Goal: Task Accomplishment & Management: Manage account settings

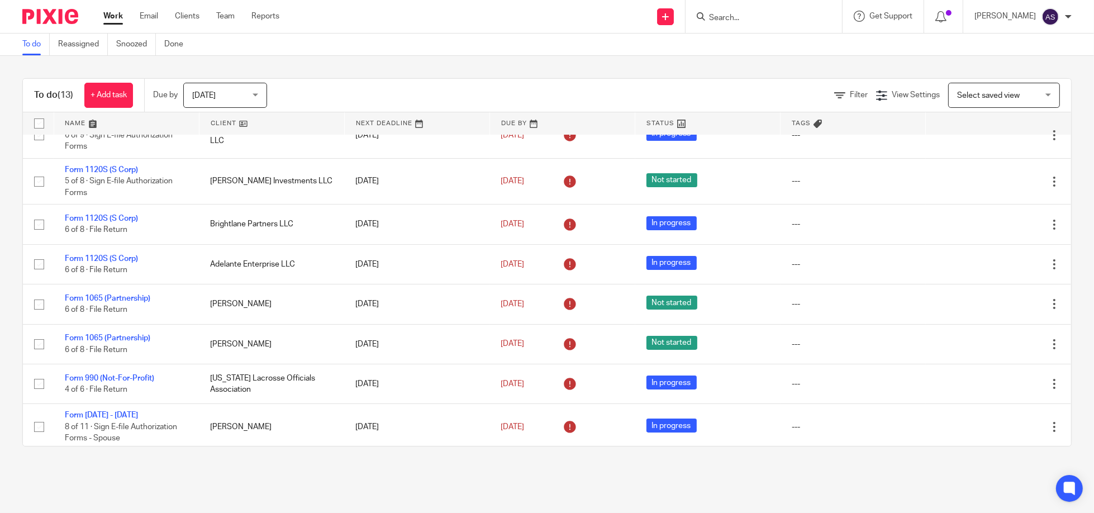
scroll to position [253, 0]
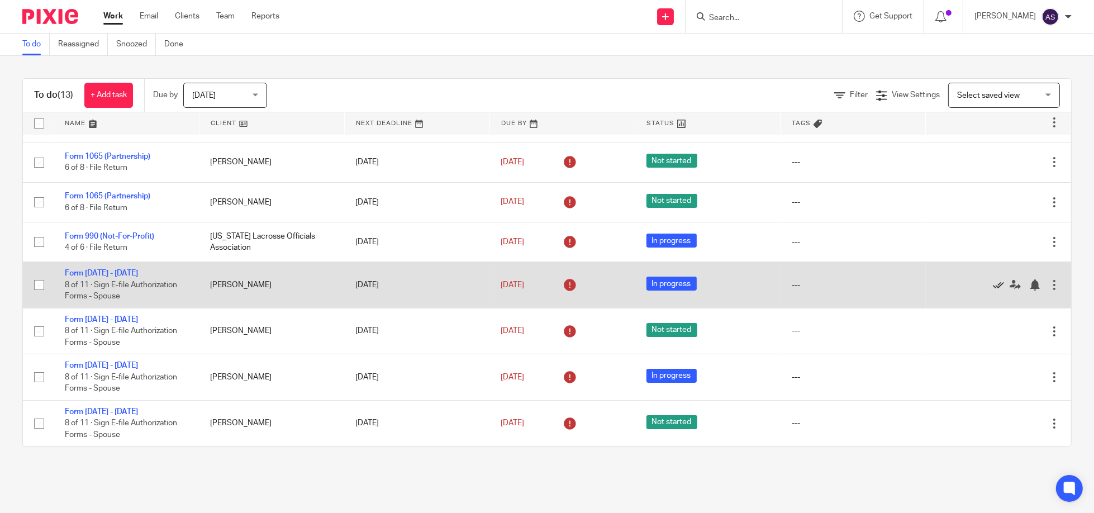
click at [993, 281] on icon at bounding box center [998, 284] width 11 height 11
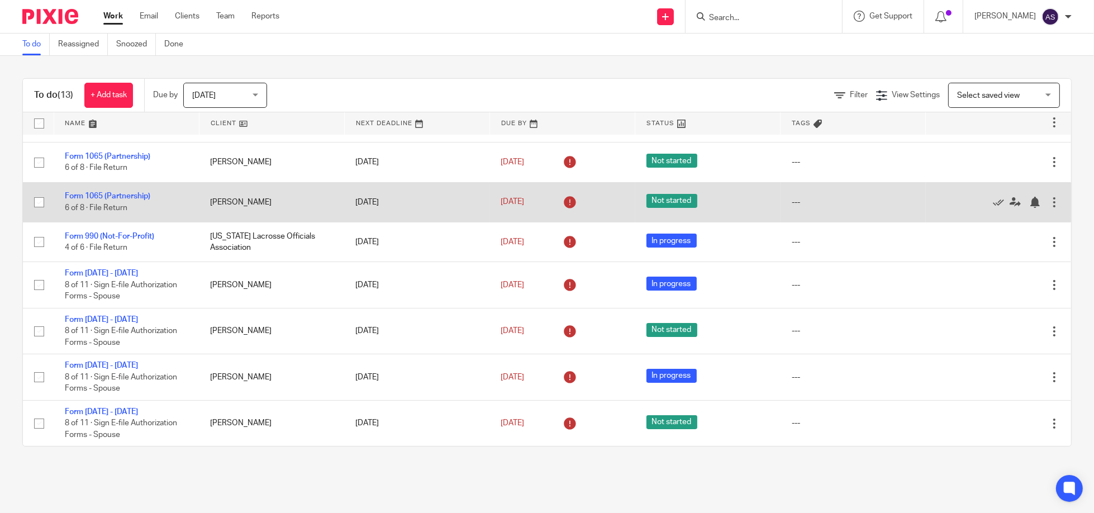
scroll to position [207, 0]
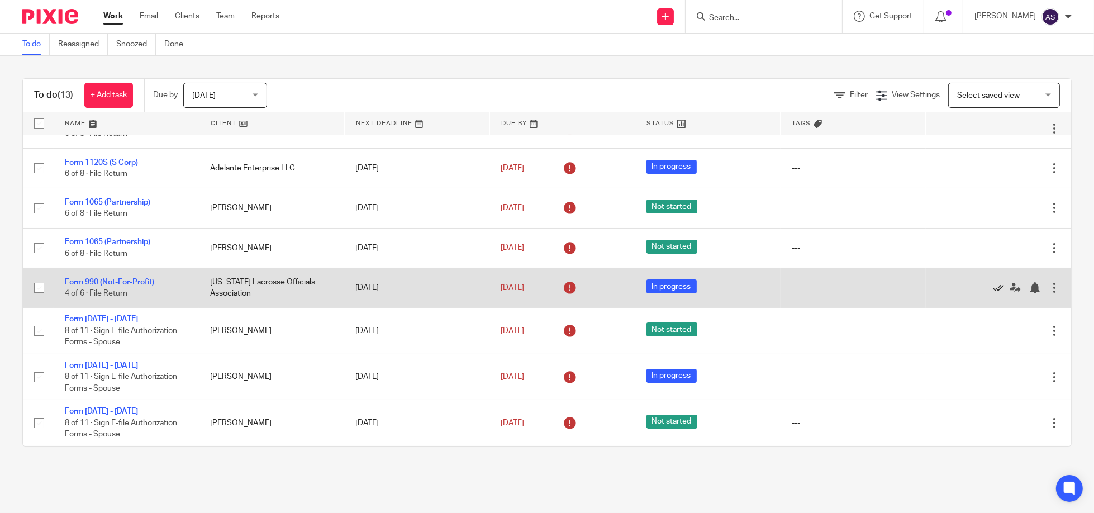
click at [993, 286] on icon at bounding box center [998, 287] width 11 height 11
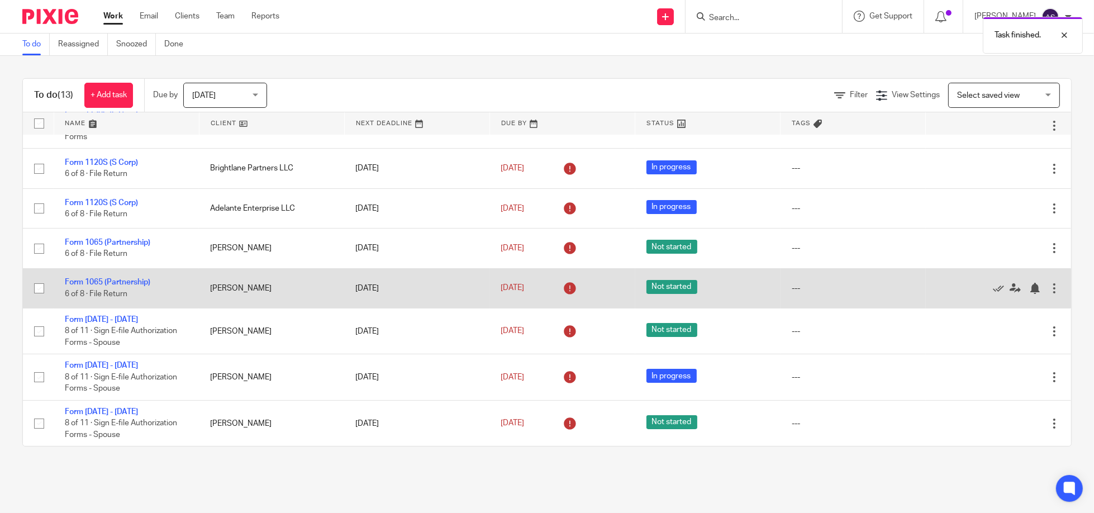
scroll to position [167, 0]
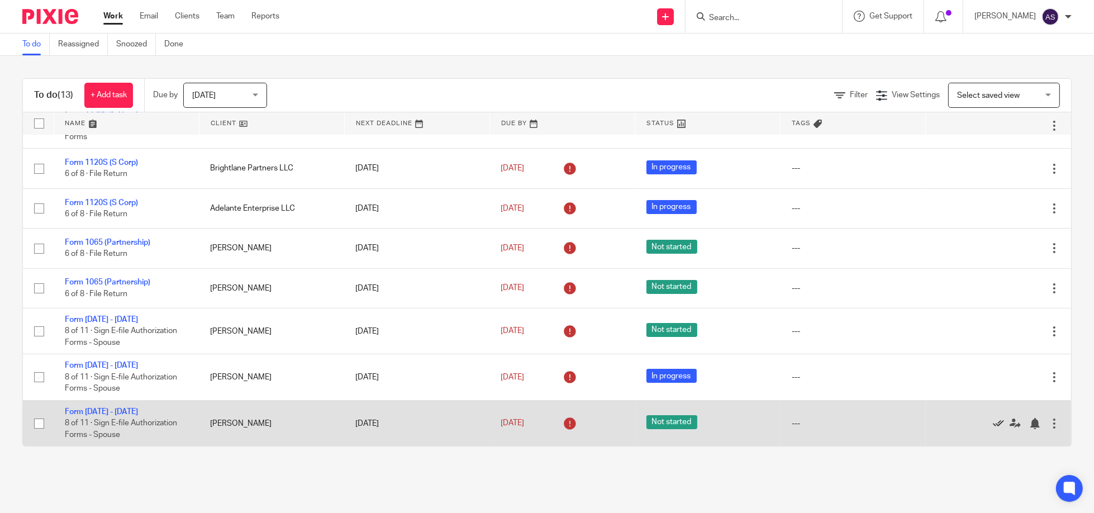
click at [993, 419] on icon at bounding box center [998, 423] width 11 height 11
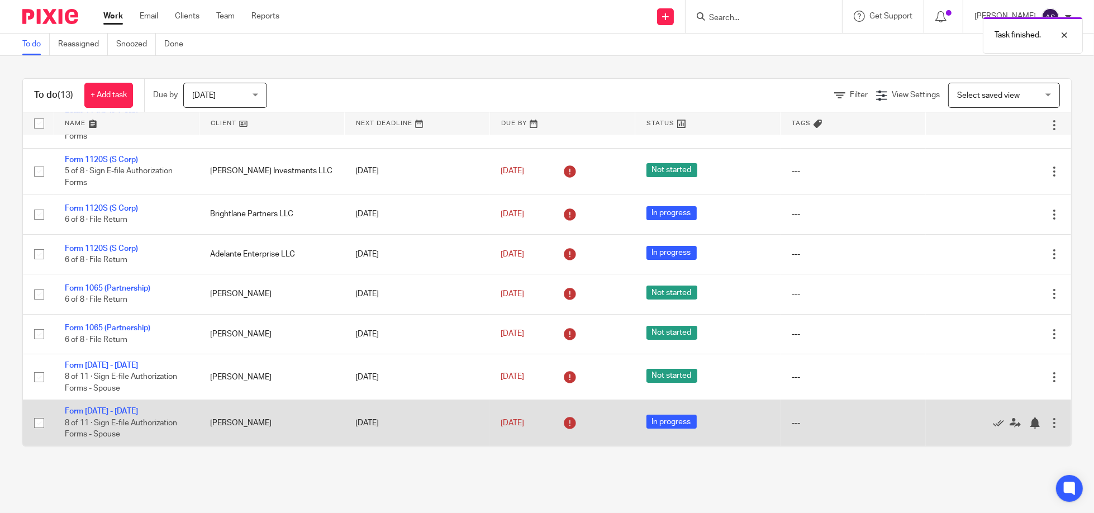
scroll to position [120, 0]
click at [263, 413] on td "[PERSON_NAME]" at bounding box center [271, 423] width 145 height 46
click at [92, 413] on link "Form 1040 - 2024" at bounding box center [101, 411] width 73 height 8
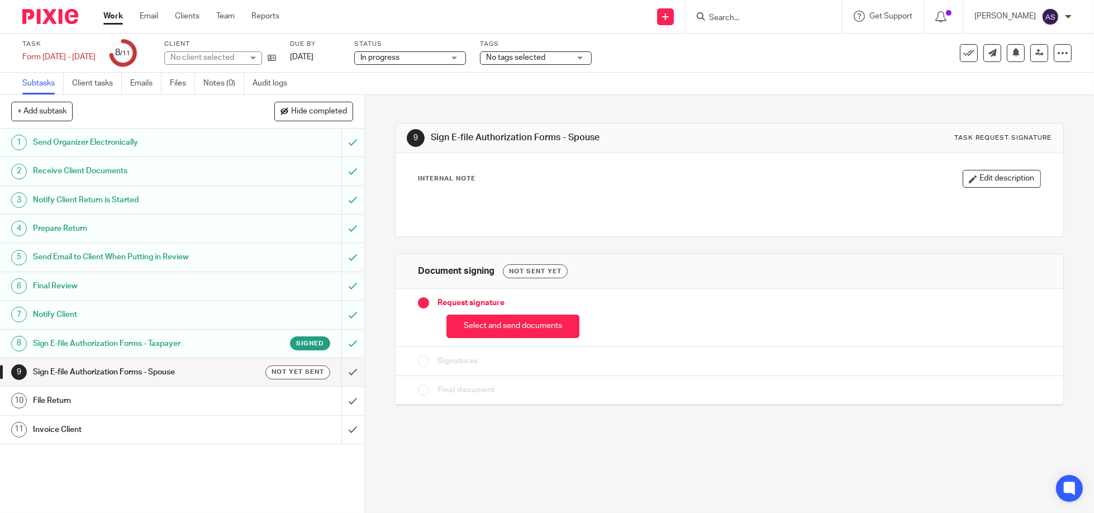
click at [220, 344] on h1 "Sign E-file Authorization Forms - Taxpayer" at bounding box center [132, 343] width 198 height 17
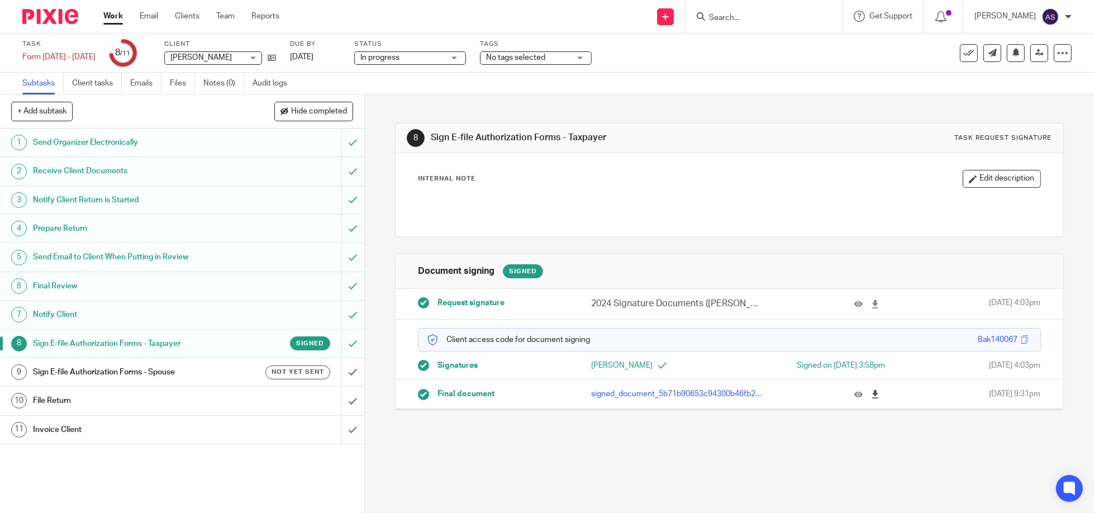
click at [871, 392] on icon at bounding box center [875, 394] width 8 height 8
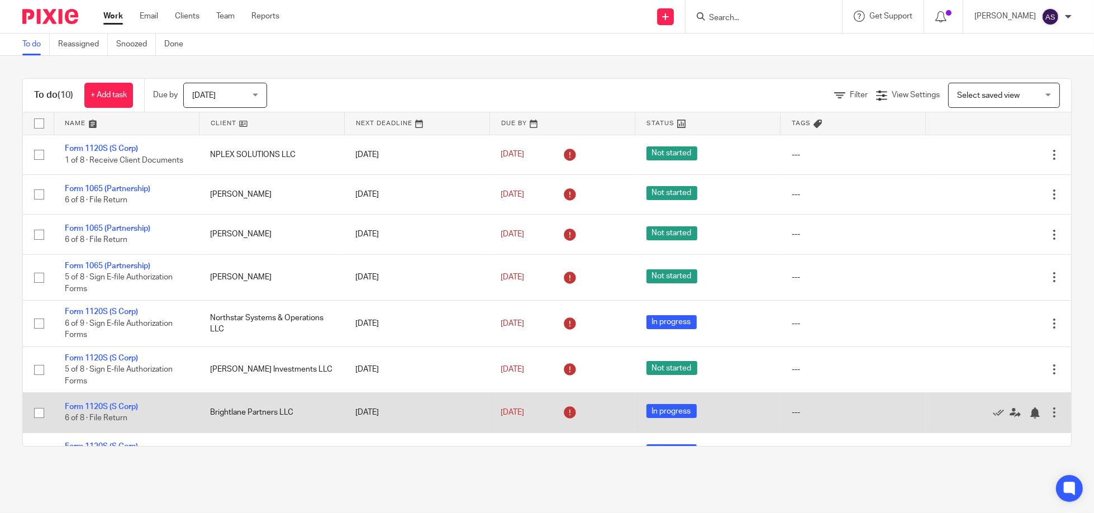
scroll to position [120, 0]
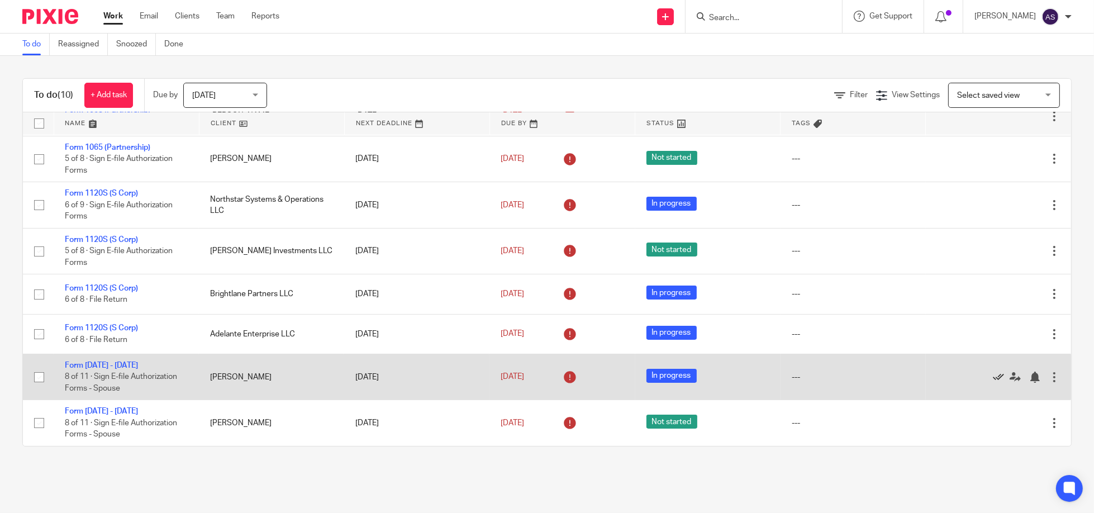
click at [993, 376] on icon at bounding box center [998, 377] width 11 height 11
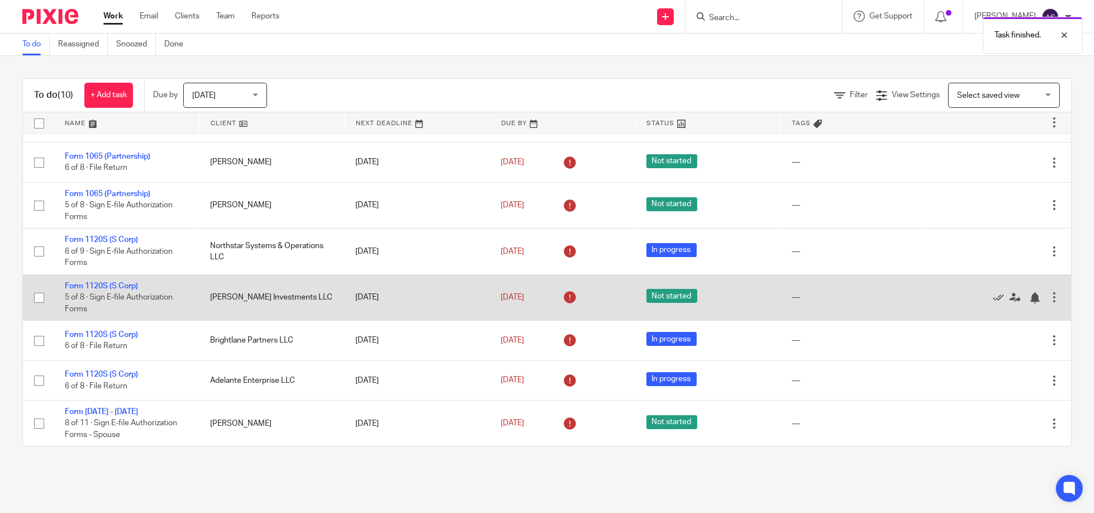
scroll to position [74, 0]
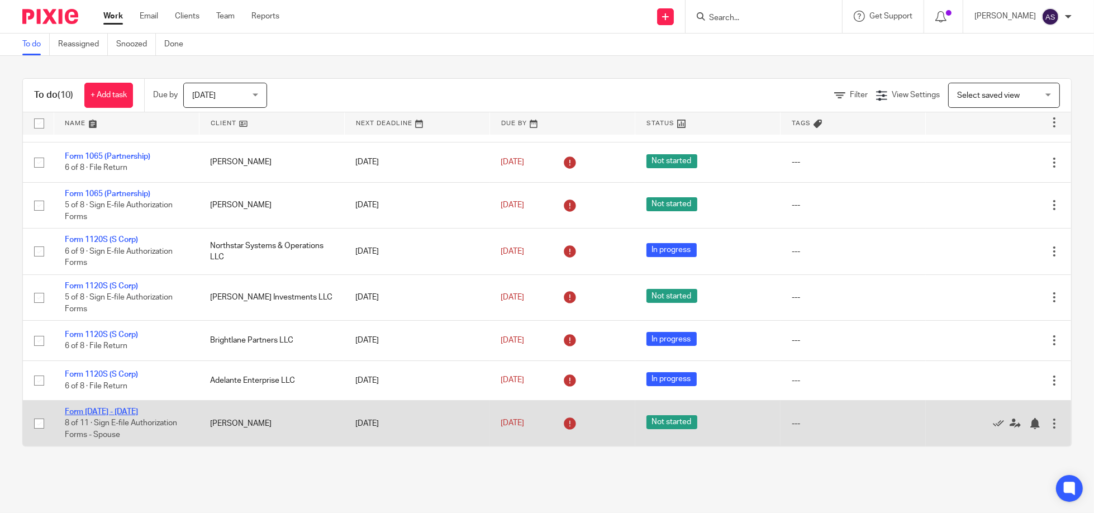
click at [112, 408] on link "Form [DATE] - [DATE]" at bounding box center [101, 412] width 73 height 8
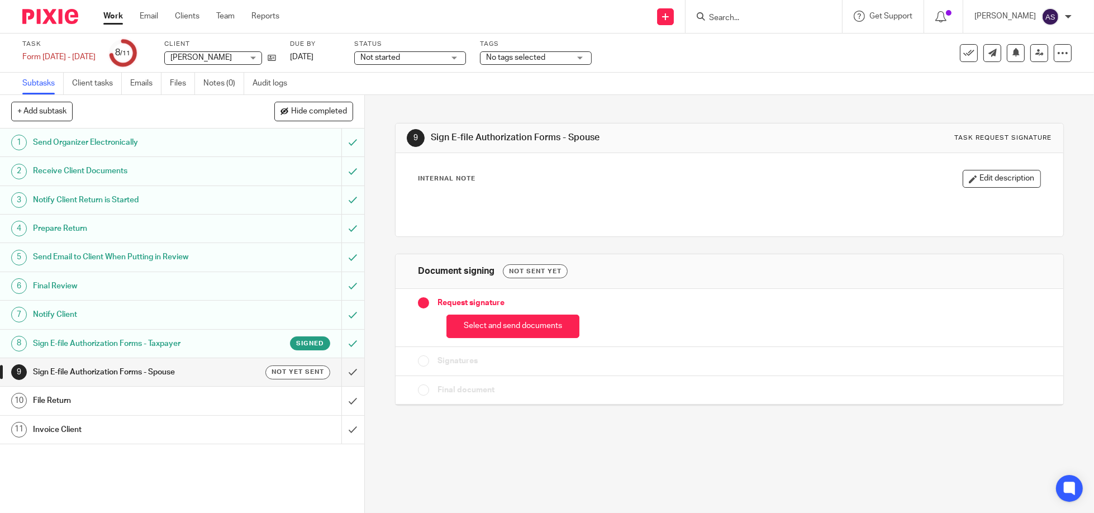
click at [184, 343] on h1 "Sign E-file Authorization Forms - Taxpayer" at bounding box center [132, 343] width 198 height 17
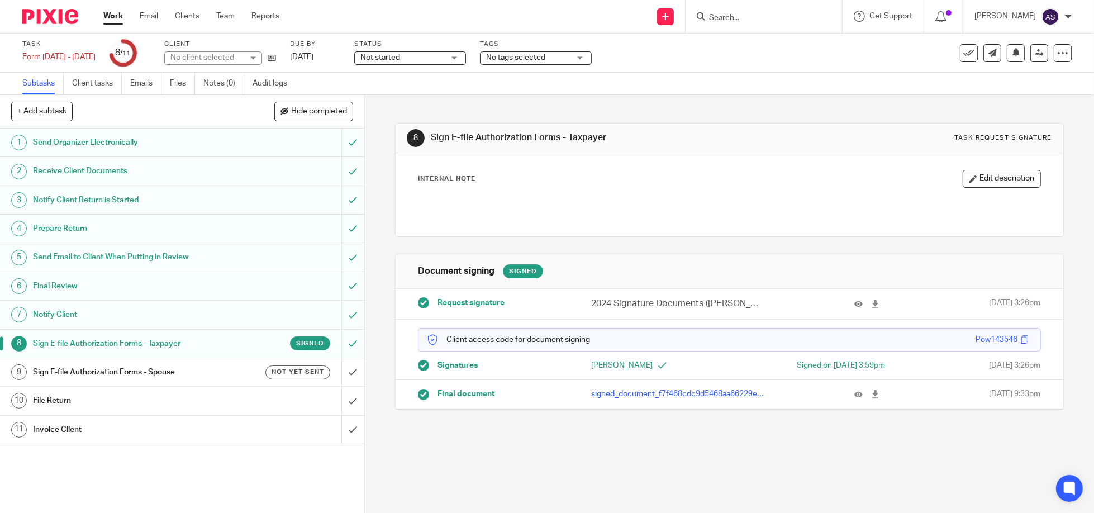
click at [148, 372] on h1 "Sign E-file Authorization Forms - Spouse" at bounding box center [132, 372] width 198 height 17
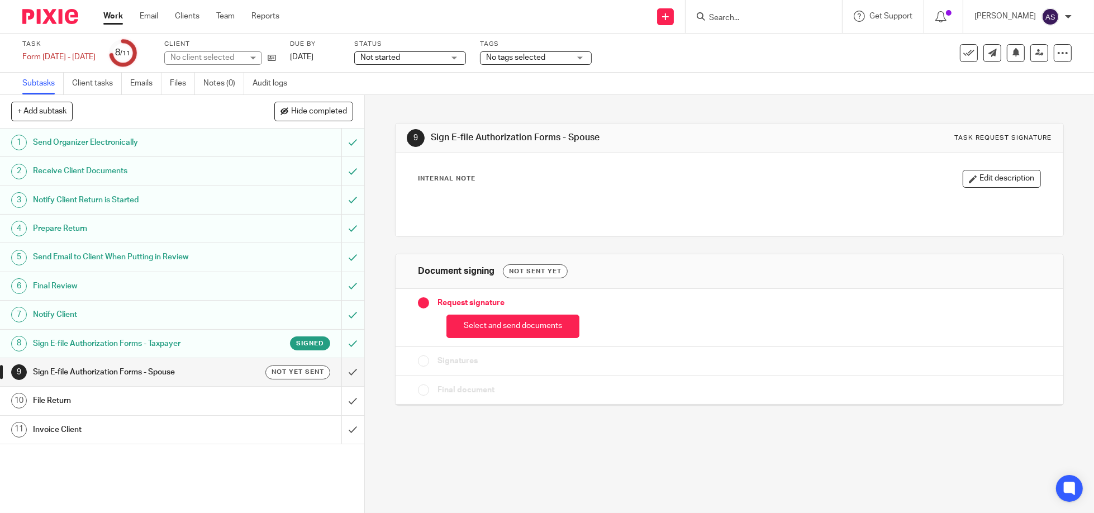
click at [167, 345] on h1 "Sign E-file Authorization Forms - Taxpayer" at bounding box center [132, 343] width 198 height 17
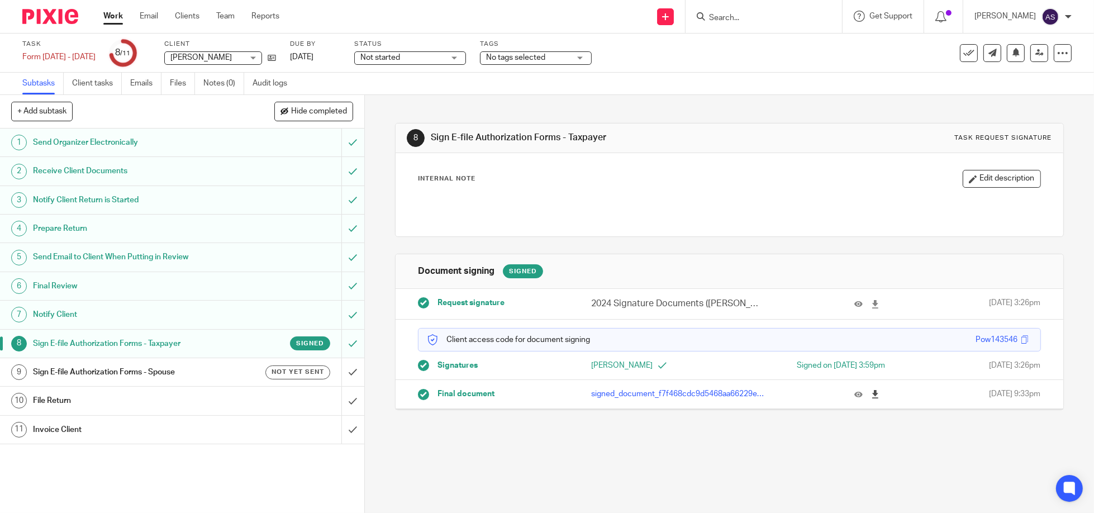
click at [871, 392] on icon at bounding box center [875, 394] width 8 height 8
click at [54, 16] on img at bounding box center [50, 16] width 56 height 15
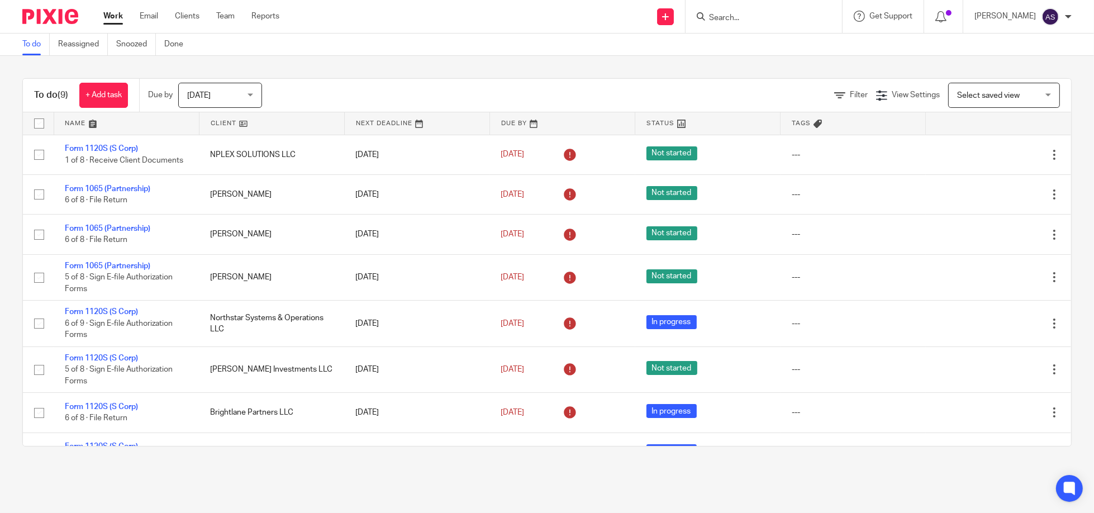
scroll to position [74, 0]
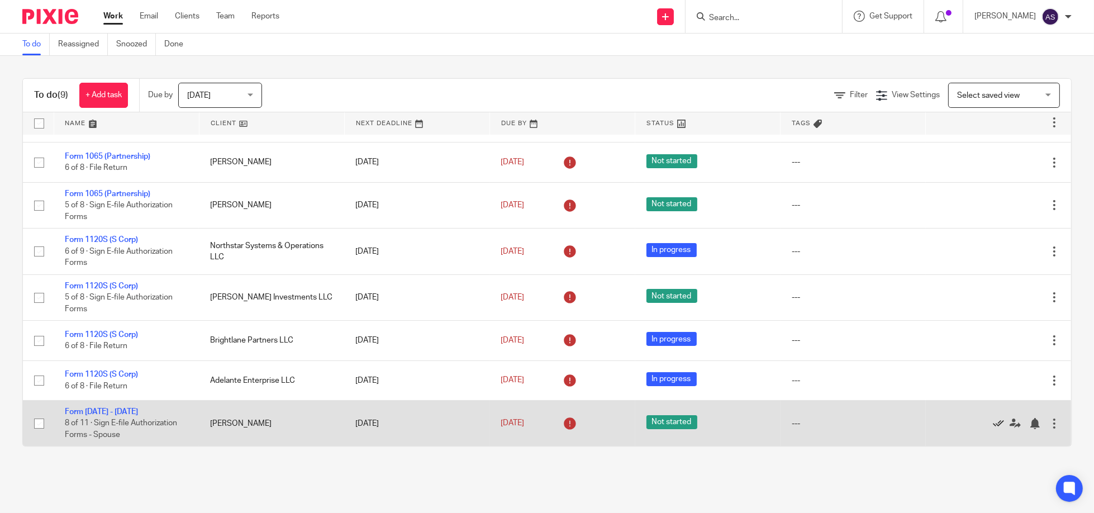
click at [993, 421] on icon at bounding box center [998, 423] width 11 height 11
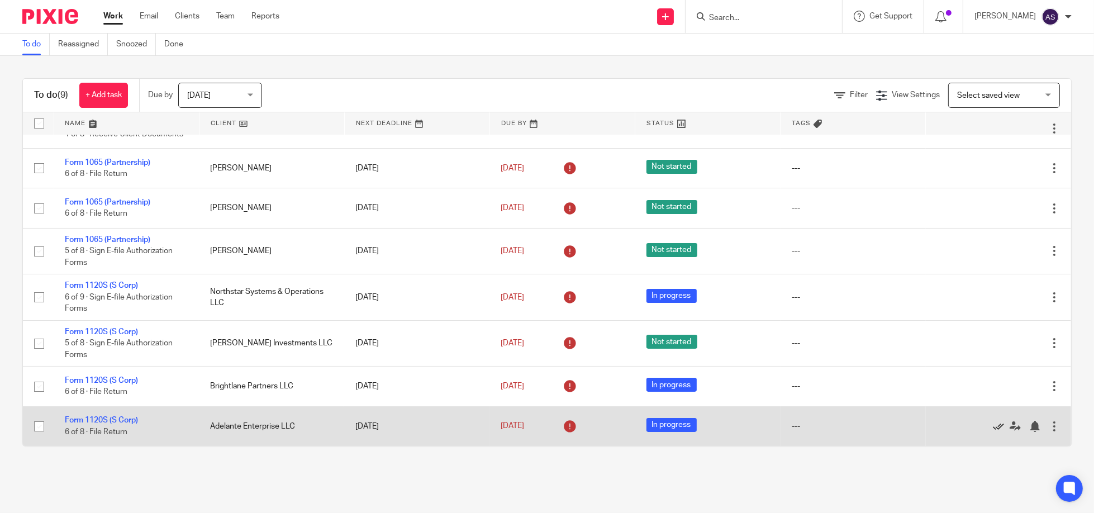
click at [993, 425] on icon at bounding box center [998, 426] width 11 height 11
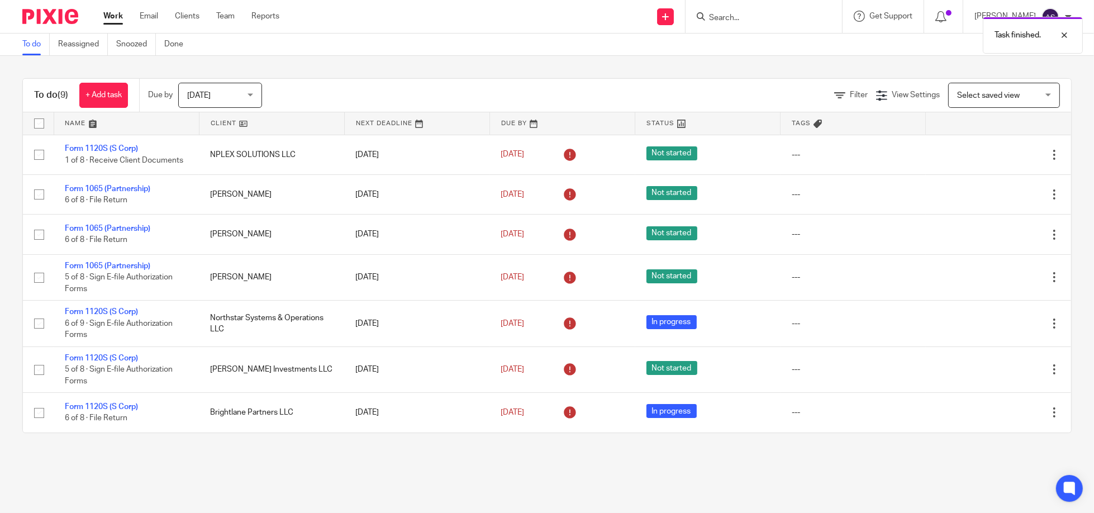
scroll to position [0, 0]
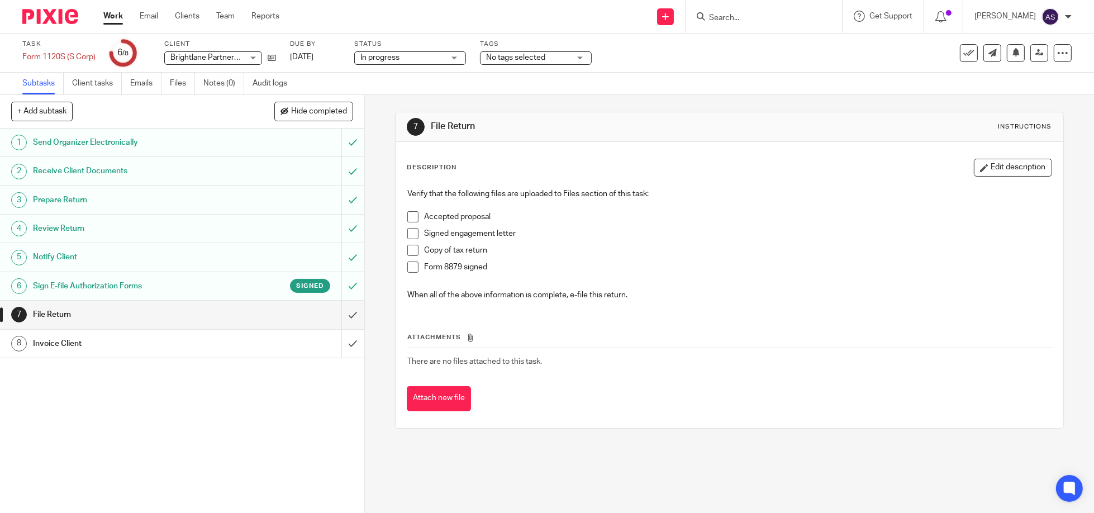
click at [135, 291] on h1 "Sign E-file Authorization Forms" at bounding box center [132, 286] width 198 height 17
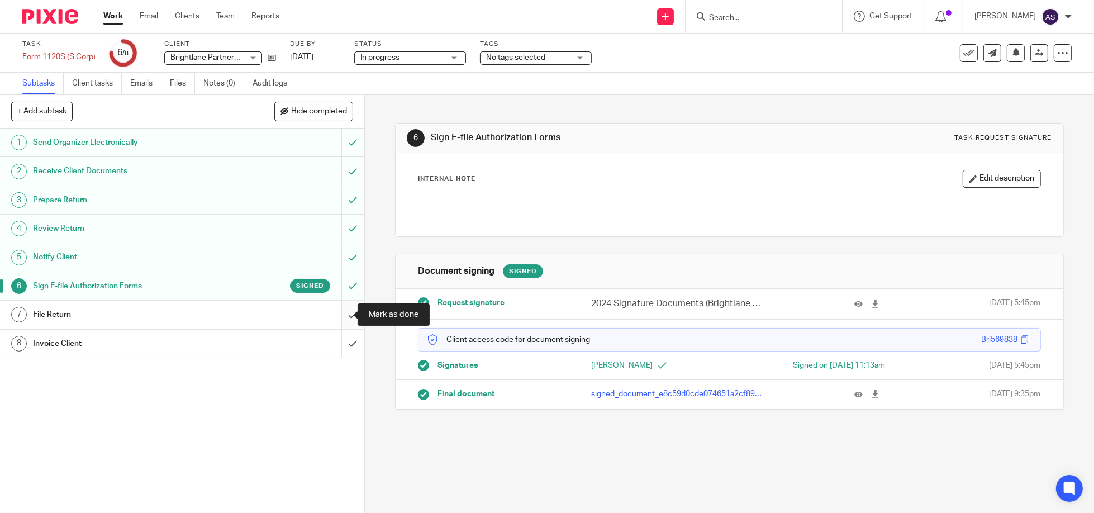
click at [344, 314] on input "submit" at bounding box center [182, 315] width 364 height 28
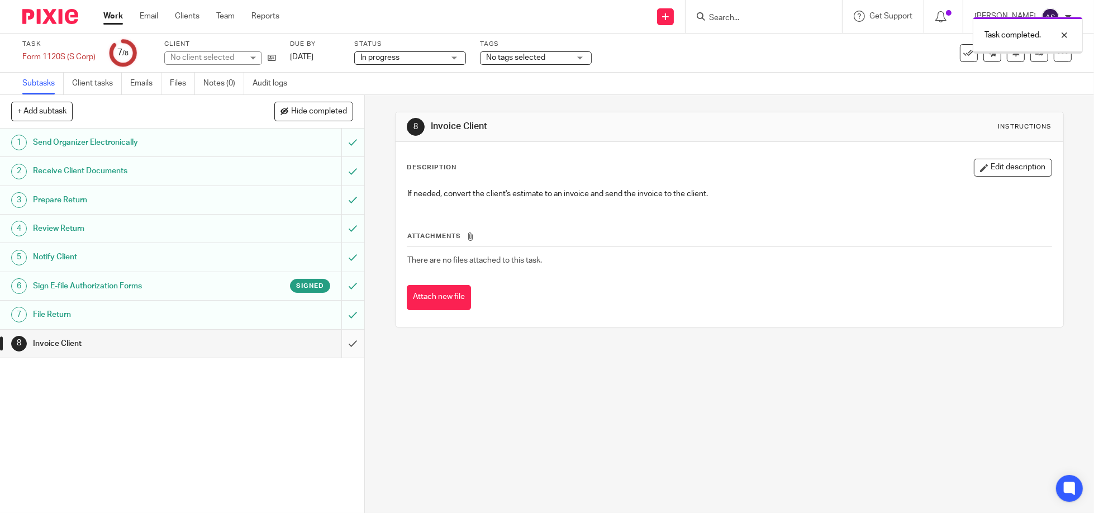
click at [342, 346] on input "submit" at bounding box center [182, 344] width 364 height 28
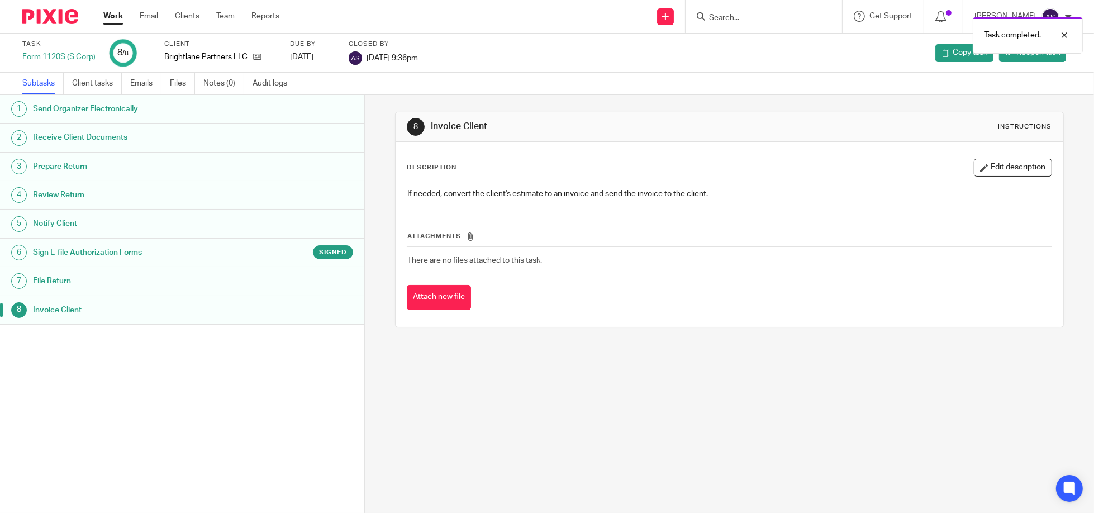
click at [46, 14] on img at bounding box center [50, 16] width 56 height 15
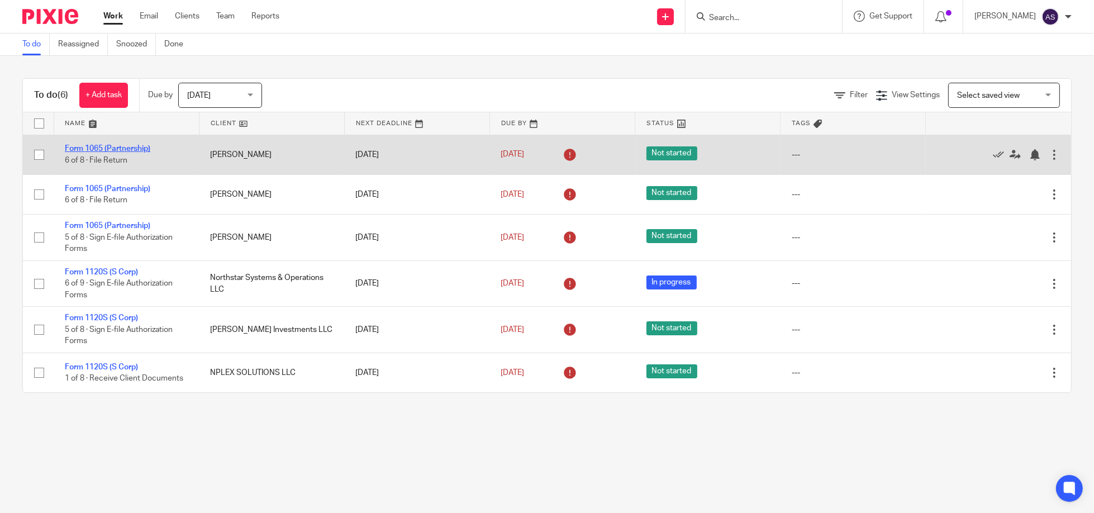
click at [122, 146] on link "Form 1065 (Partnership)" at bounding box center [108, 149] width 86 height 8
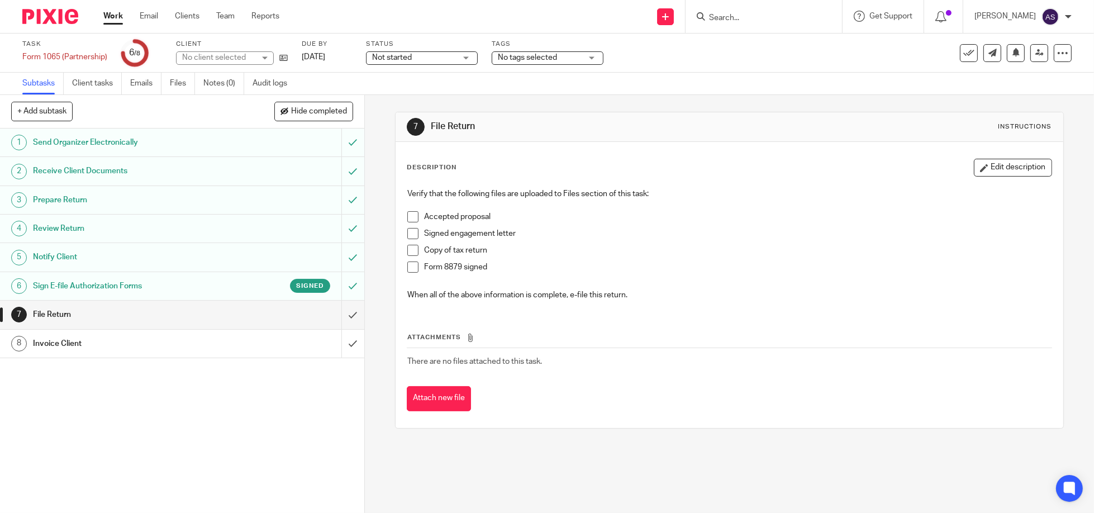
click at [122, 287] on h1 "Sign E-file Authorization Forms" at bounding box center [132, 286] width 198 height 17
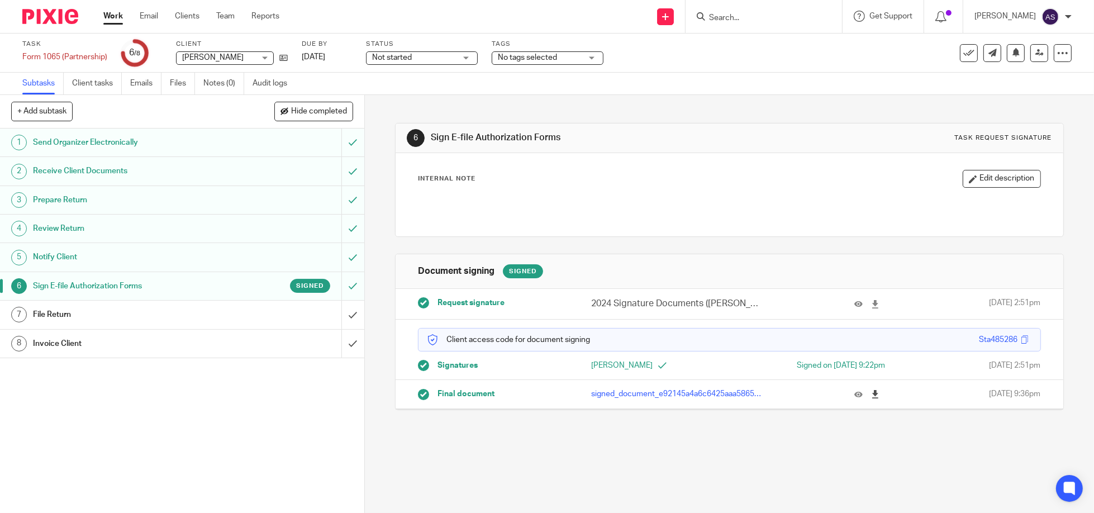
click at [871, 392] on icon at bounding box center [875, 394] width 8 height 8
click at [339, 312] on input "submit" at bounding box center [182, 315] width 364 height 28
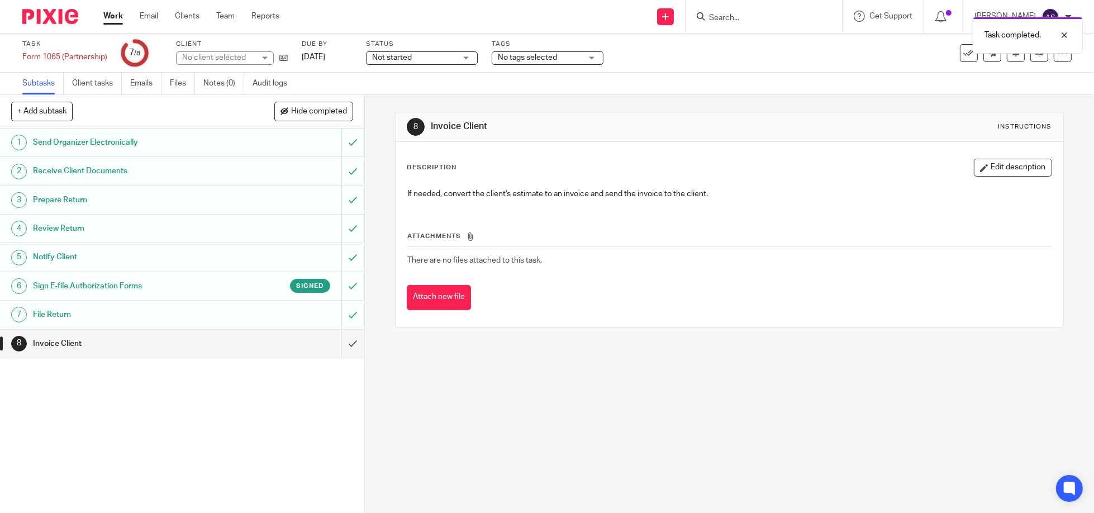
click at [341, 343] on input "submit" at bounding box center [182, 344] width 364 height 28
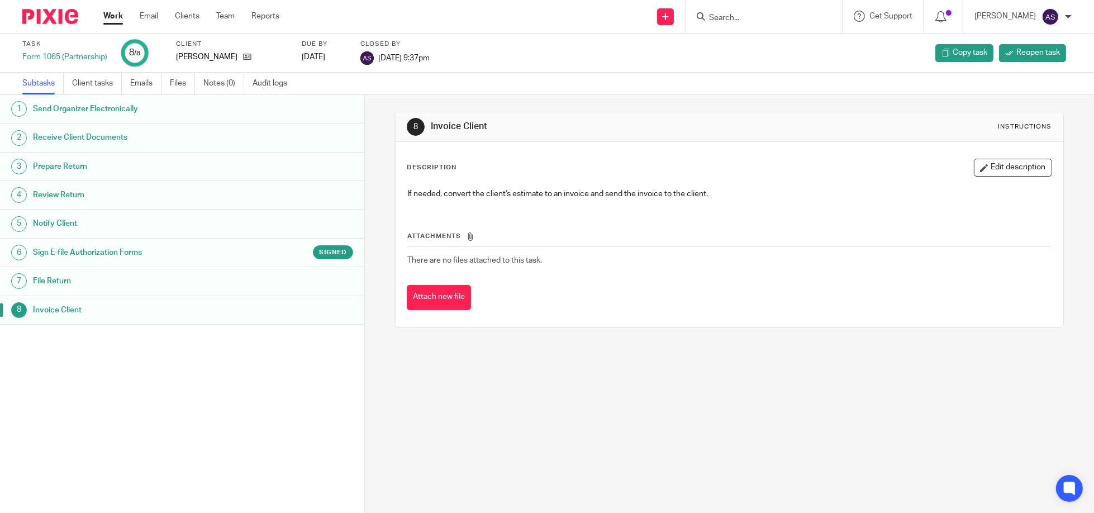
click at [45, 15] on img at bounding box center [50, 16] width 56 height 15
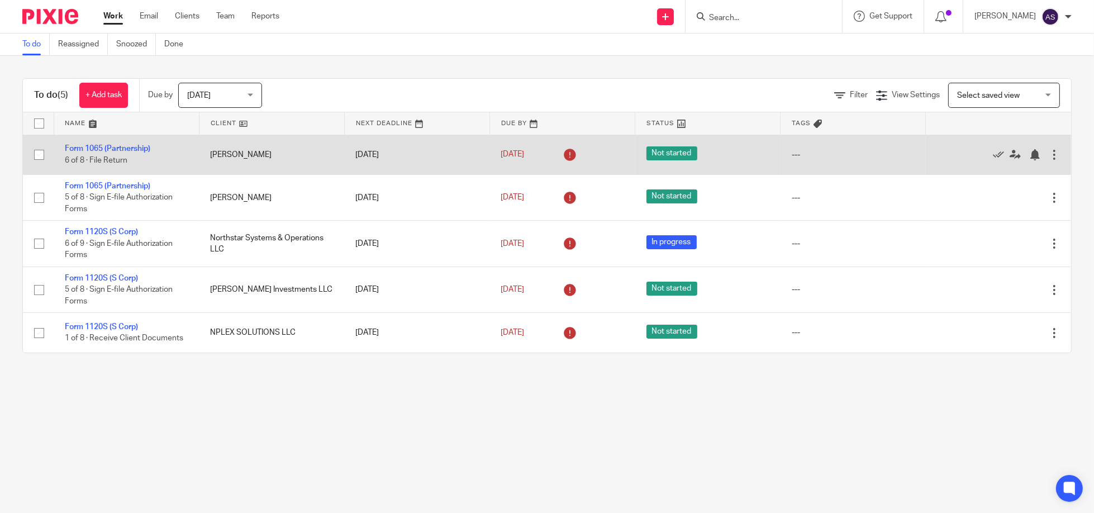
click at [250, 155] on td "[PERSON_NAME]" at bounding box center [271, 155] width 145 height 40
click at [89, 145] on link "Form 1065 (Partnership)" at bounding box center [108, 149] width 86 height 8
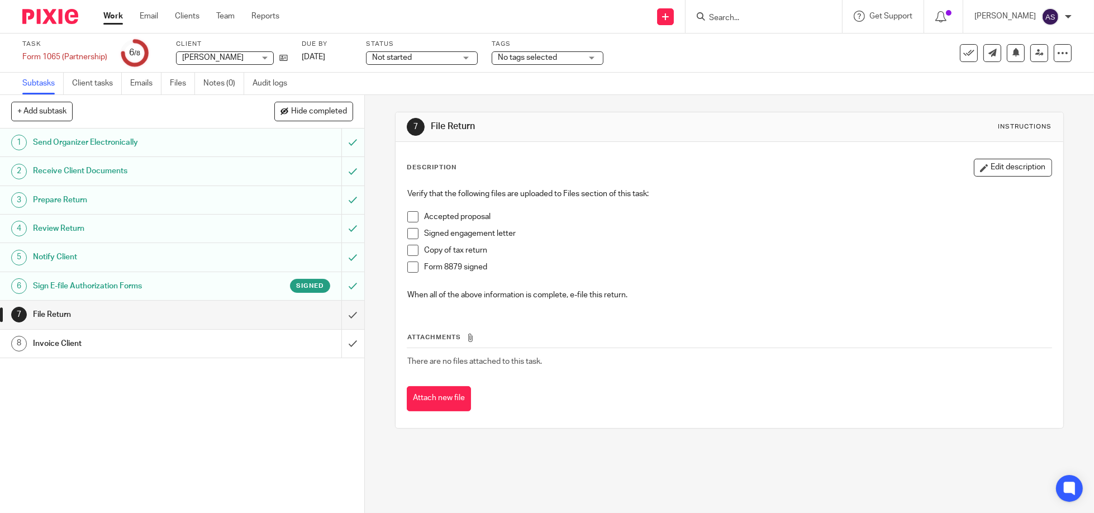
click at [83, 286] on h1 "Sign E-file Authorization Forms" at bounding box center [132, 286] width 198 height 17
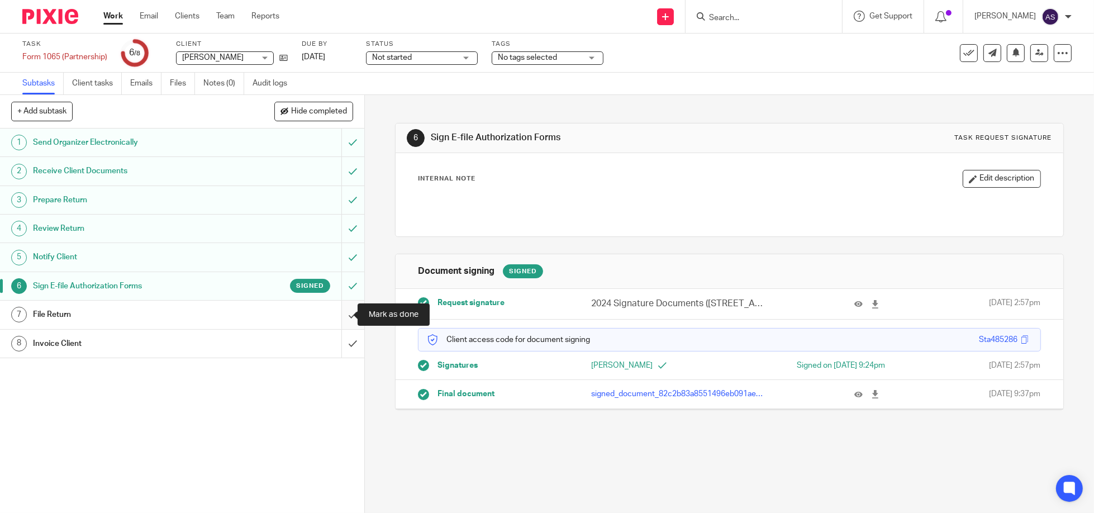
drag, startPoint x: 345, startPoint y: 308, endPoint x: 345, endPoint y: 323, distance: 14.5
click at [345, 308] on input "submit" at bounding box center [182, 315] width 364 height 28
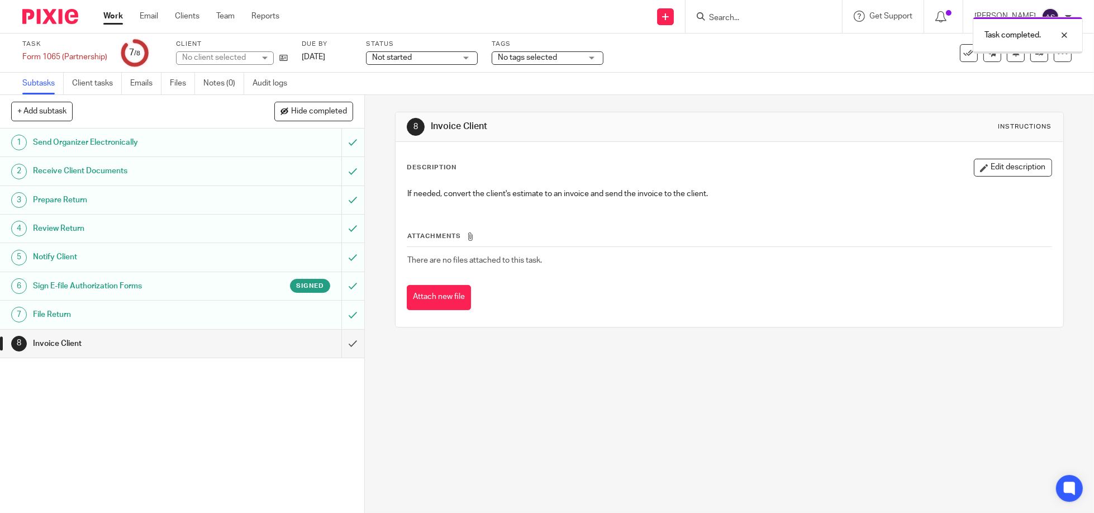
click at [340, 342] on input "submit" at bounding box center [182, 344] width 364 height 28
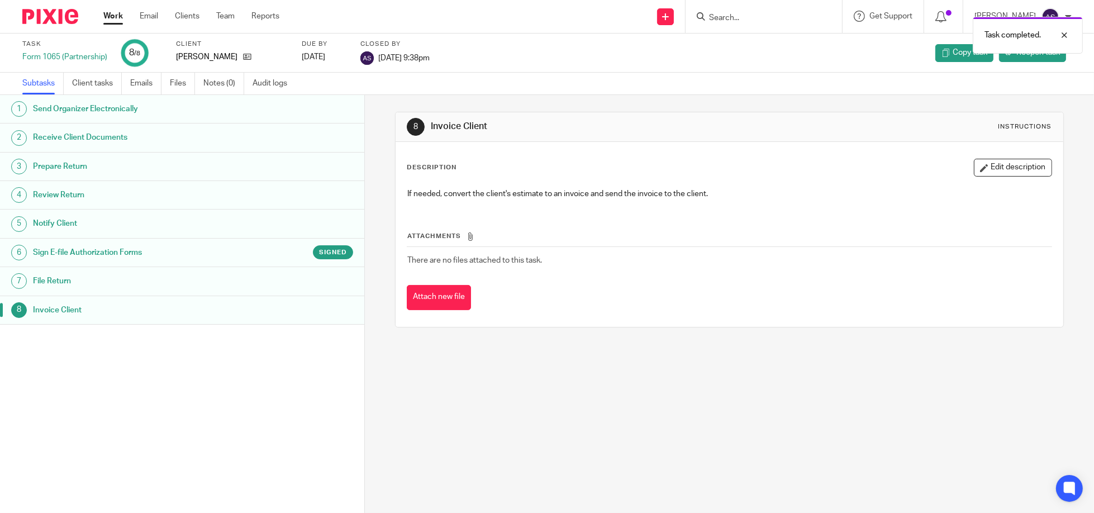
click at [57, 22] on img at bounding box center [50, 16] width 56 height 15
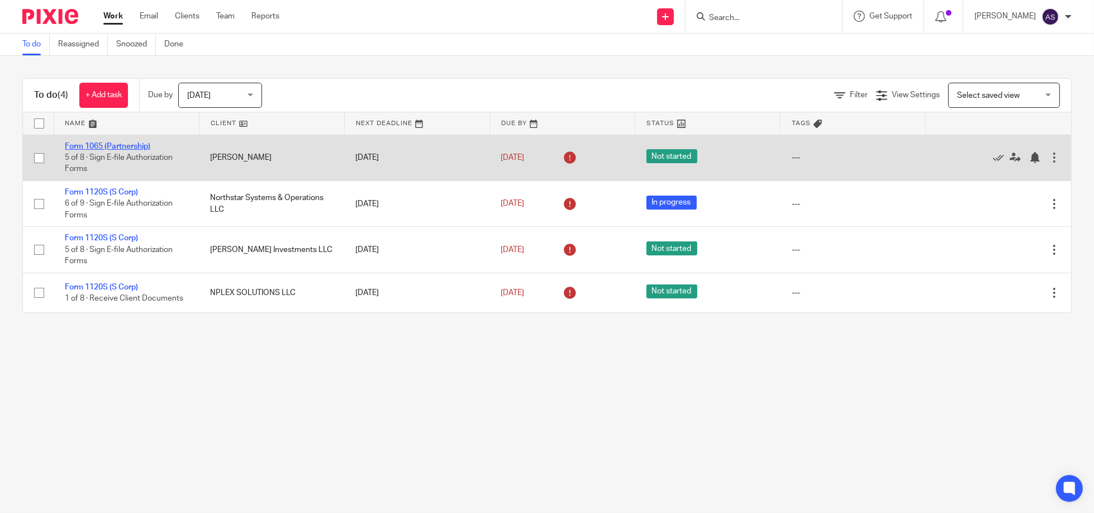
click at [131, 143] on link "Form 1065 (Partnership)" at bounding box center [108, 147] width 86 height 8
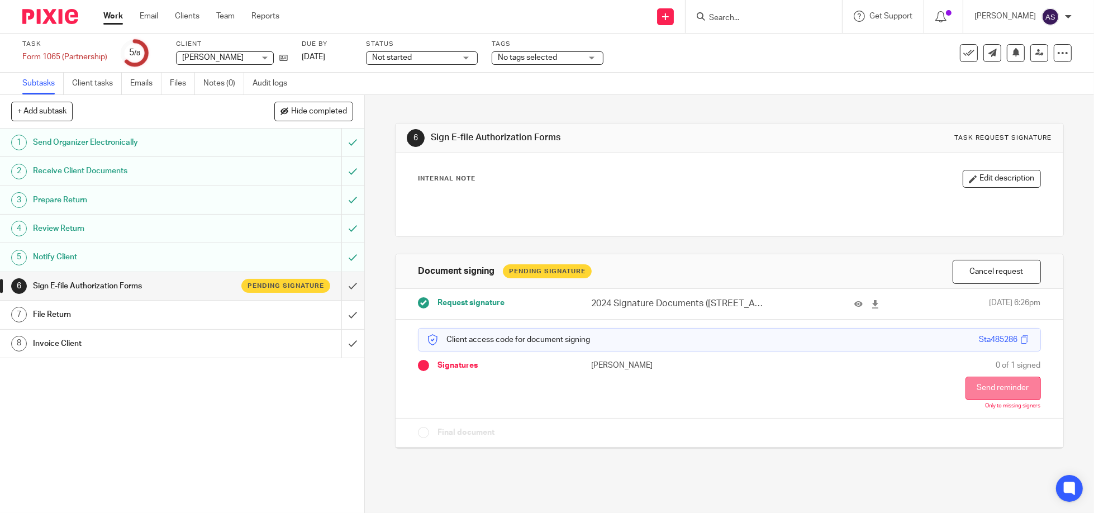
click at [989, 384] on button "Send reminder" at bounding box center [1003, 388] width 75 height 23
click at [50, 15] on img at bounding box center [50, 16] width 56 height 15
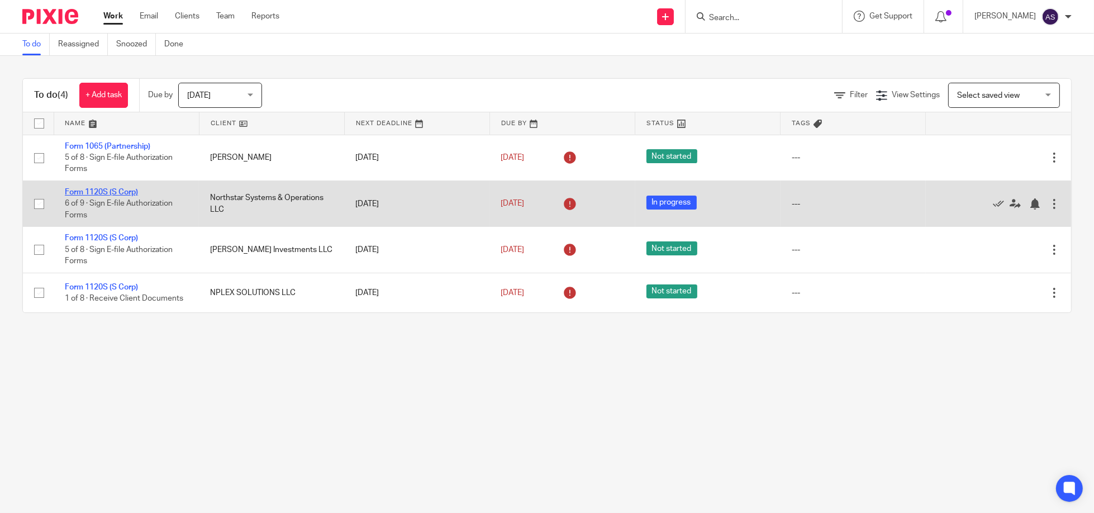
click at [113, 193] on link "Form 1120S (S Corp)" at bounding box center [101, 192] width 73 height 8
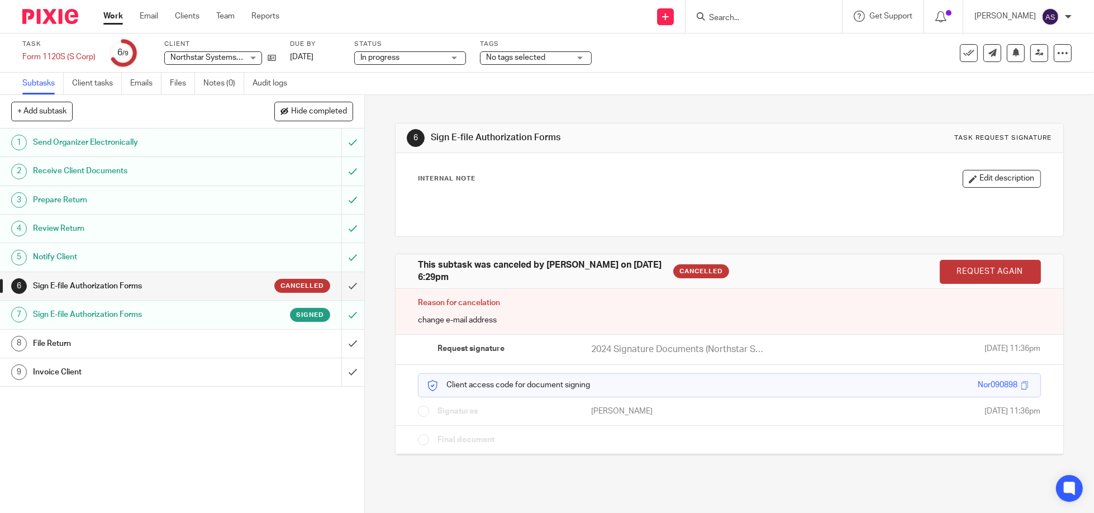
click at [115, 312] on h1 "Sign E-file Authorization Forms" at bounding box center [132, 314] width 198 height 17
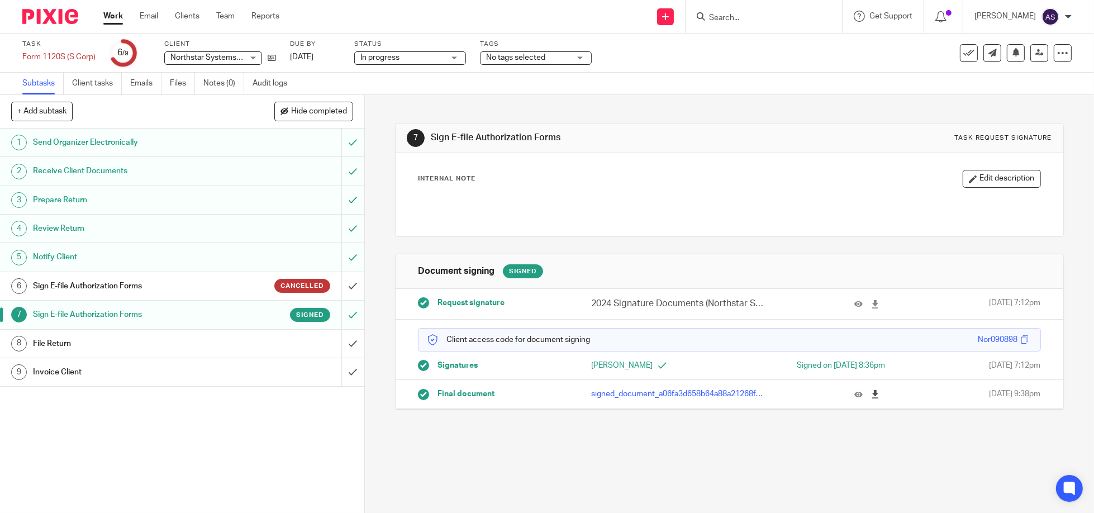
click at [871, 394] on icon at bounding box center [875, 394] width 8 height 8
click at [54, 14] on img at bounding box center [50, 16] width 56 height 15
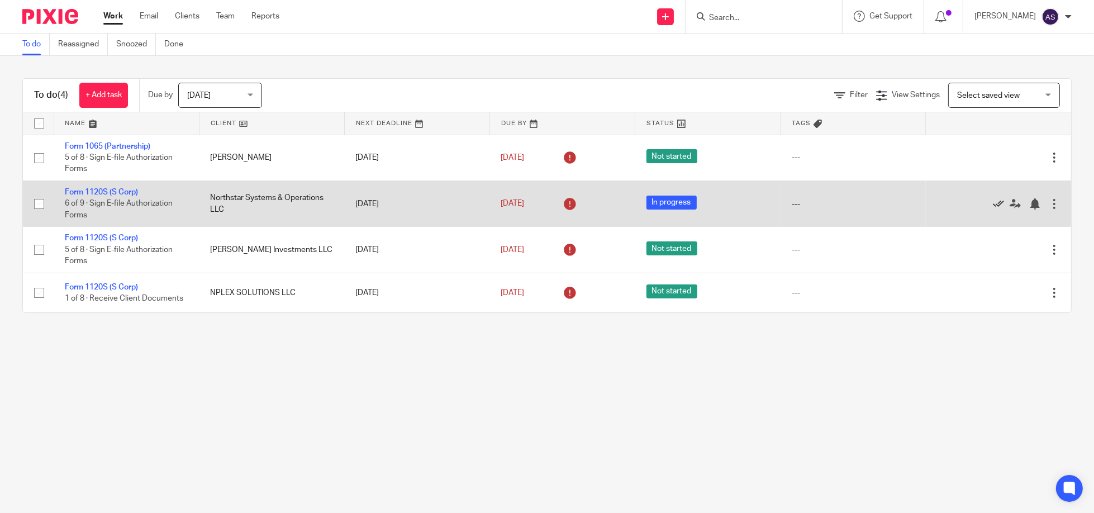
click at [993, 201] on icon at bounding box center [998, 203] width 11 height 11
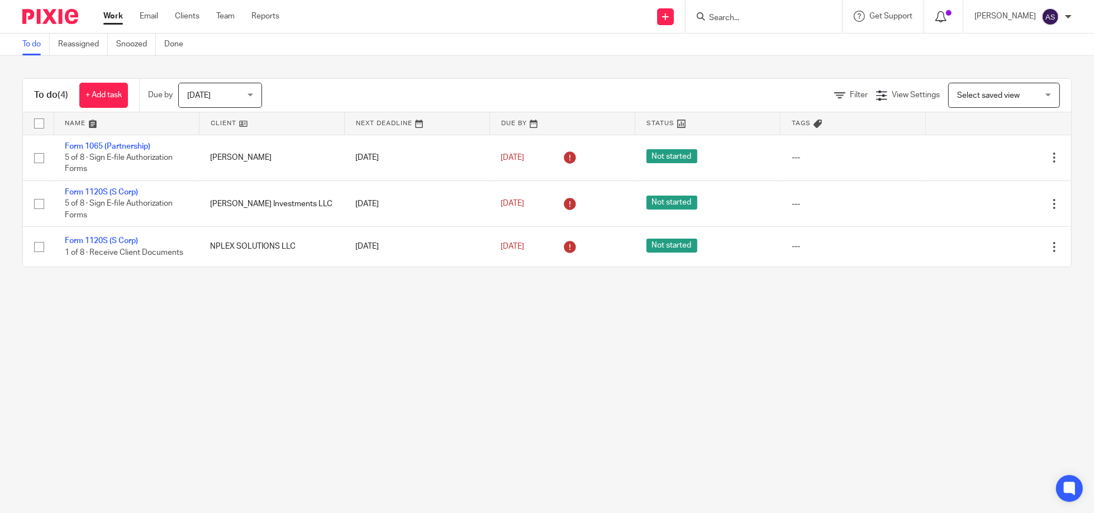
click at [943, 16] on icon at bounding box center [941, 16] width 11 height 11
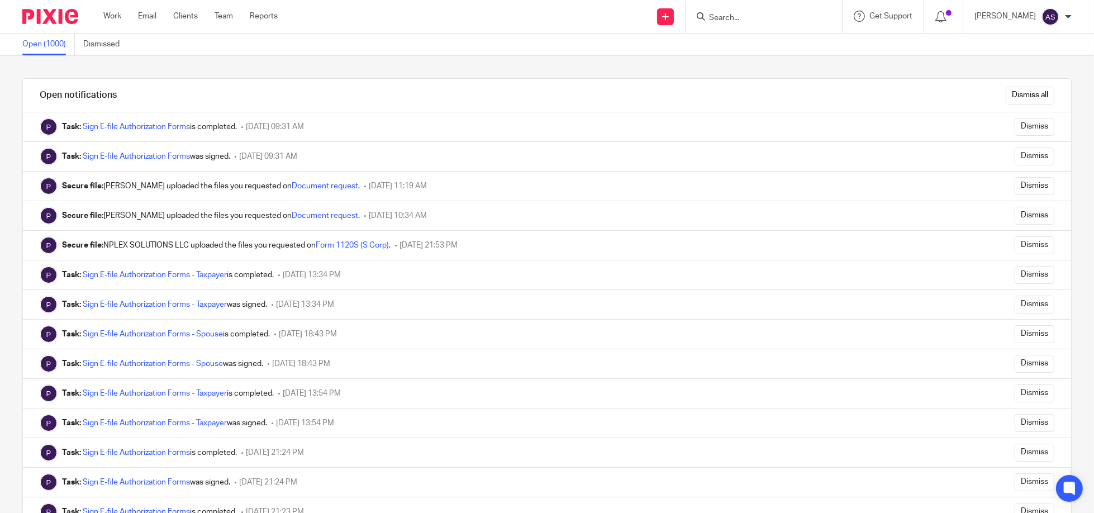
click at [55, 6] on div at bounding box center [46, 16] width 92 height 33
click at [939, 13] on icon at bounding box center [941, 16] width 11 height 11
click at [120, 15] on link "Work" at bounding box center [112, 16] width 18 height 11
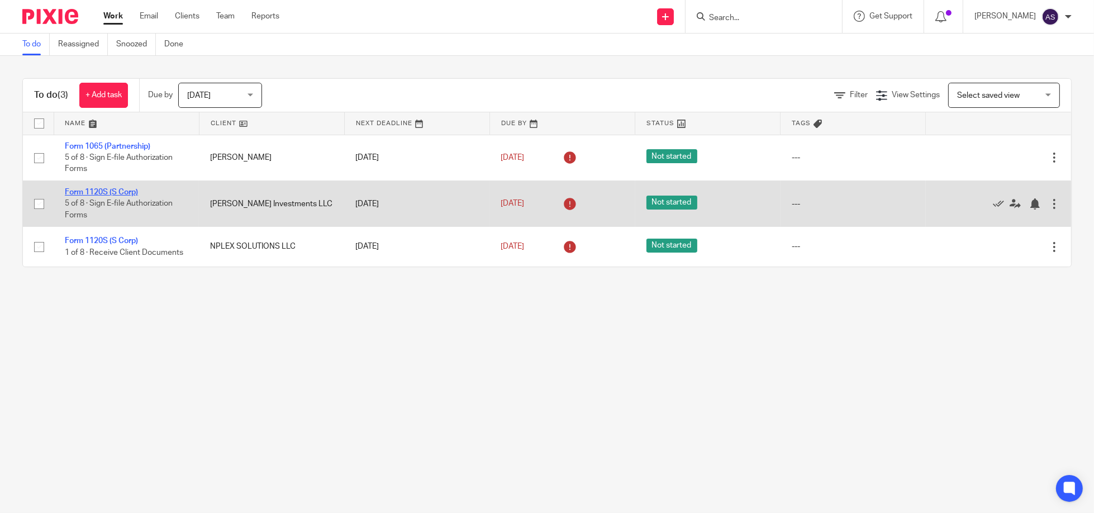
click at [118, 189] on link "Form 1120S (S Corp)" at bounding box center [101, 192] width 73 height 8
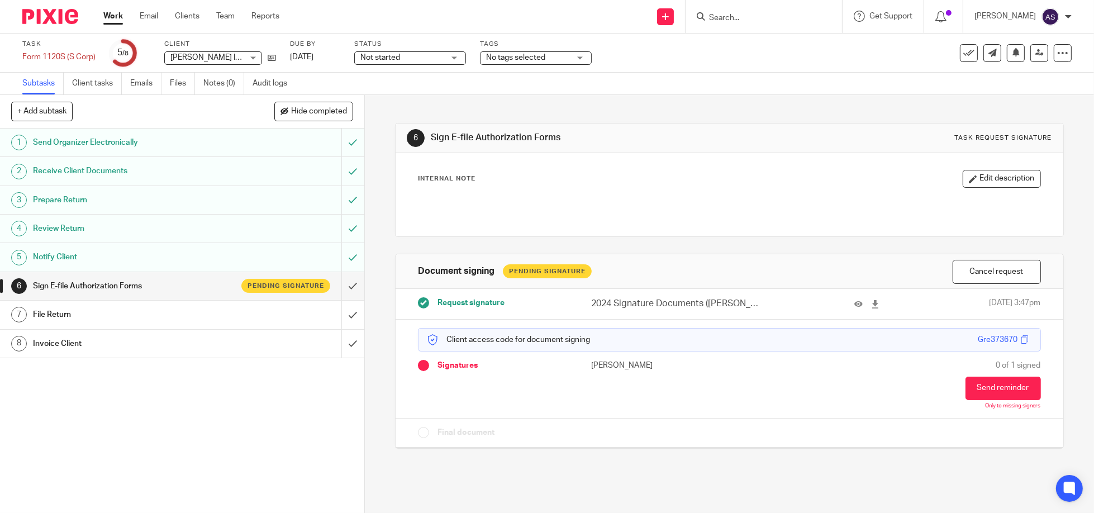
click at [58, 18] on img at bounding box center [50, 16] width 56 height 15
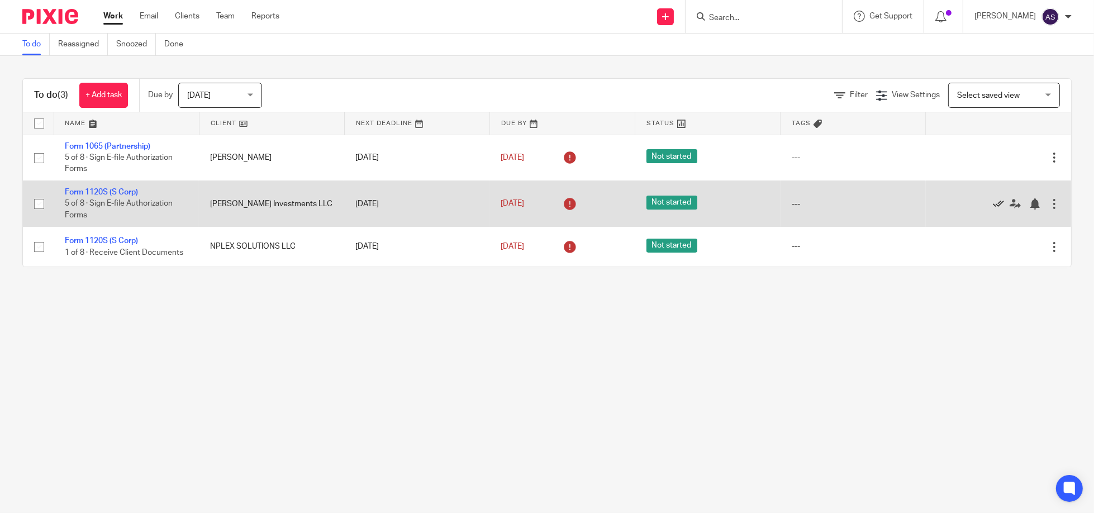
click at [993, 201] on icon at bounding box center [998, 203] width 11 height 11
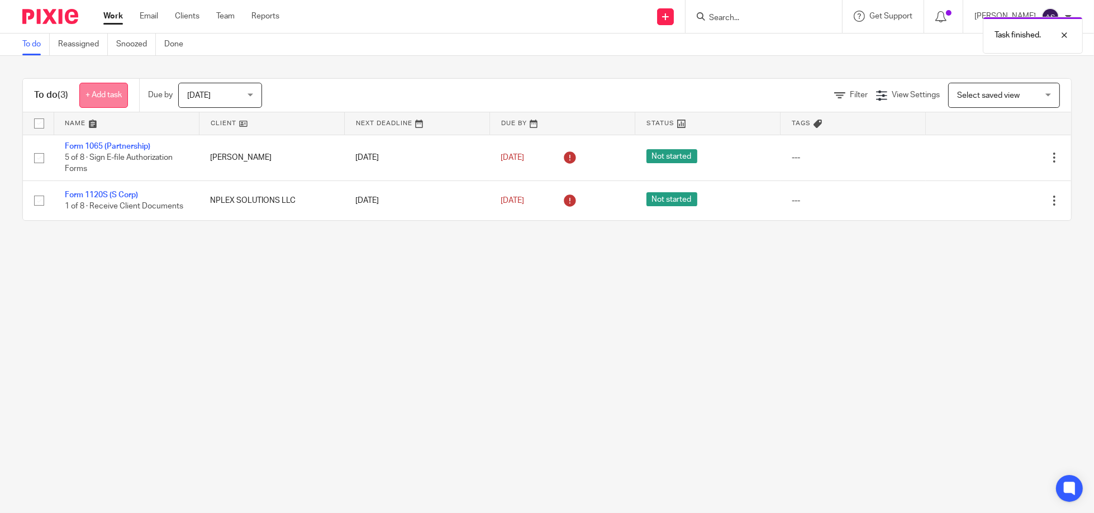
click at [115, 99] on link "+ Add task" at bounding box center [103, 95] width 49 height 25
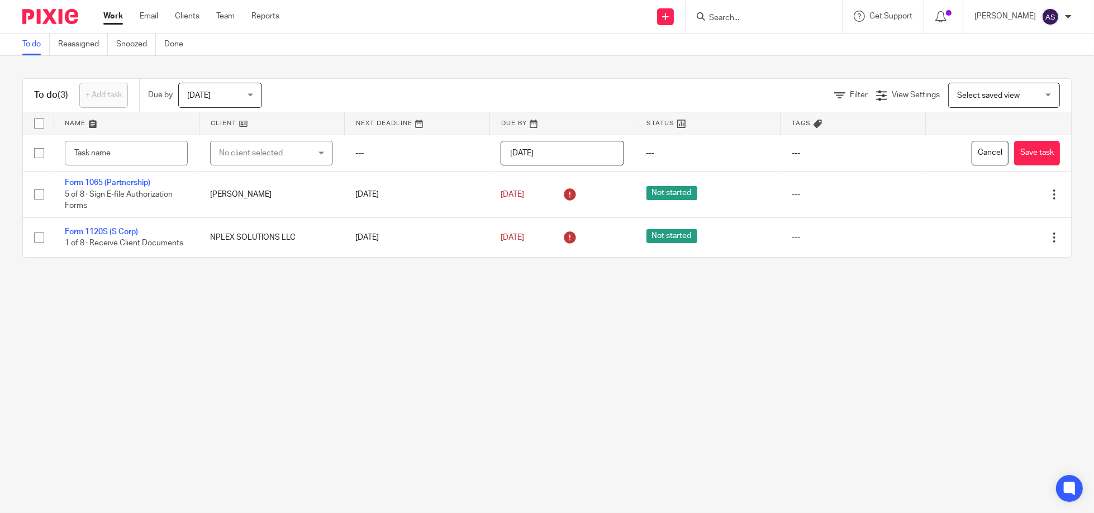
click at [722, 15] on input "Search" at bounding box center [758, 18] width 101 height 10
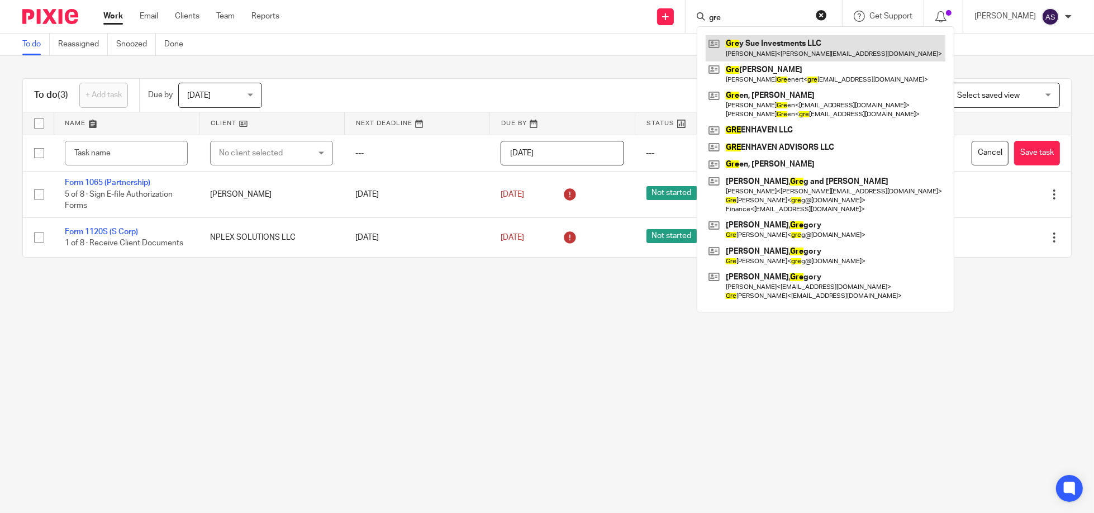
type input "gre"
click at [772, 49] on link at bounding box center [826, 48] width 240 height 26
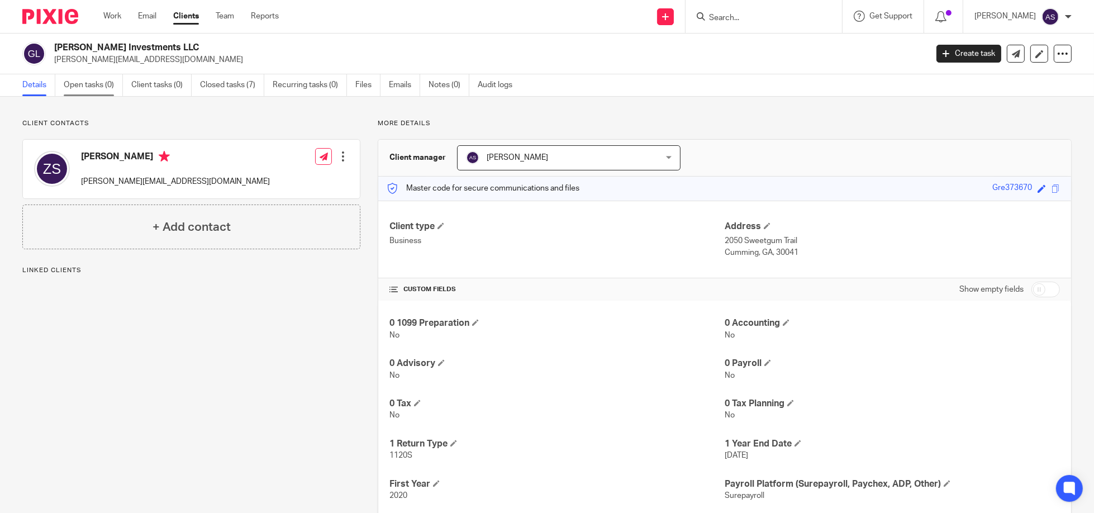
click at [84, 86] on link "Open tasks (0)" at bounding box center [93, 85] width 59 height 22
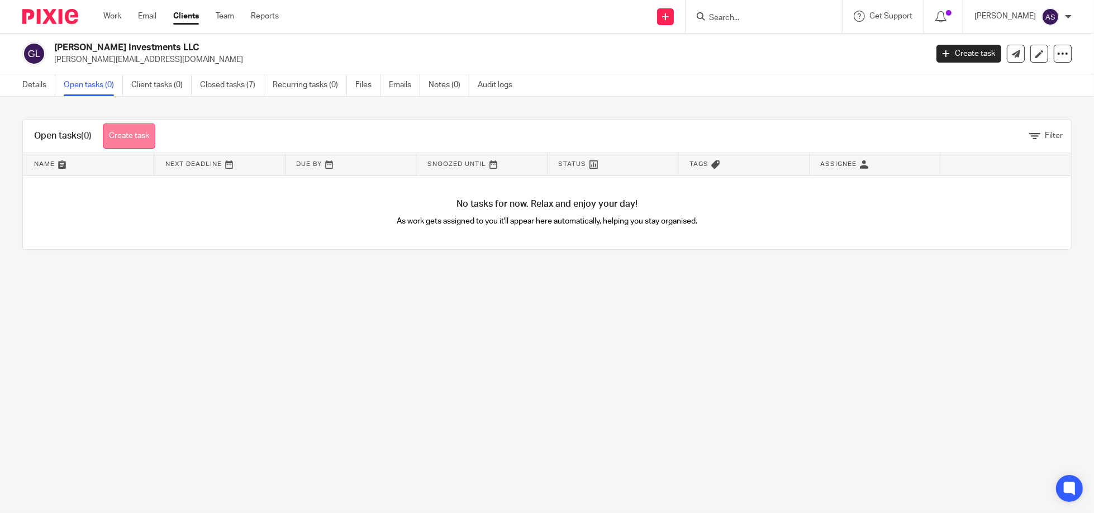
click at [133, 131] on link "Create task" at bounding box center [129, 136] width 53 height 25
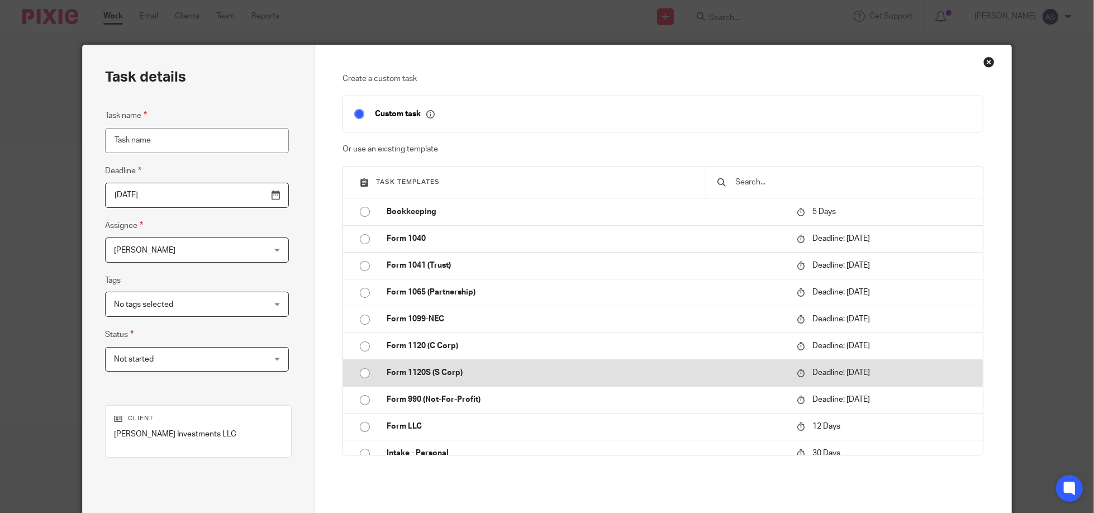
click at [358, 375] on input "radio" at bounding box center [364, 373] width 21 height 21
type input "[DATE]"
type input "Form 1120S (S Corp)"
checkbox input "false"
radio input "false"
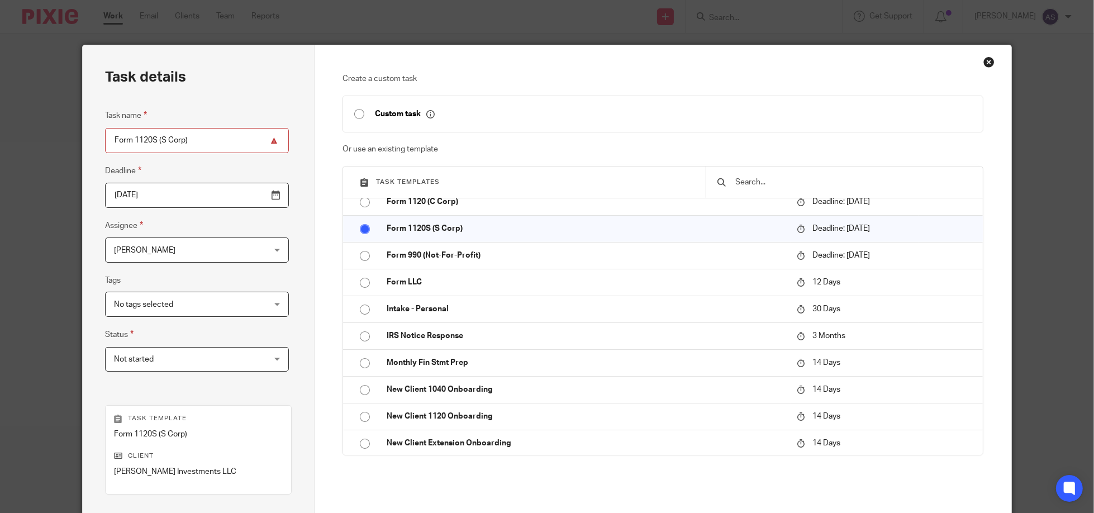
scroll to position [148, 0]
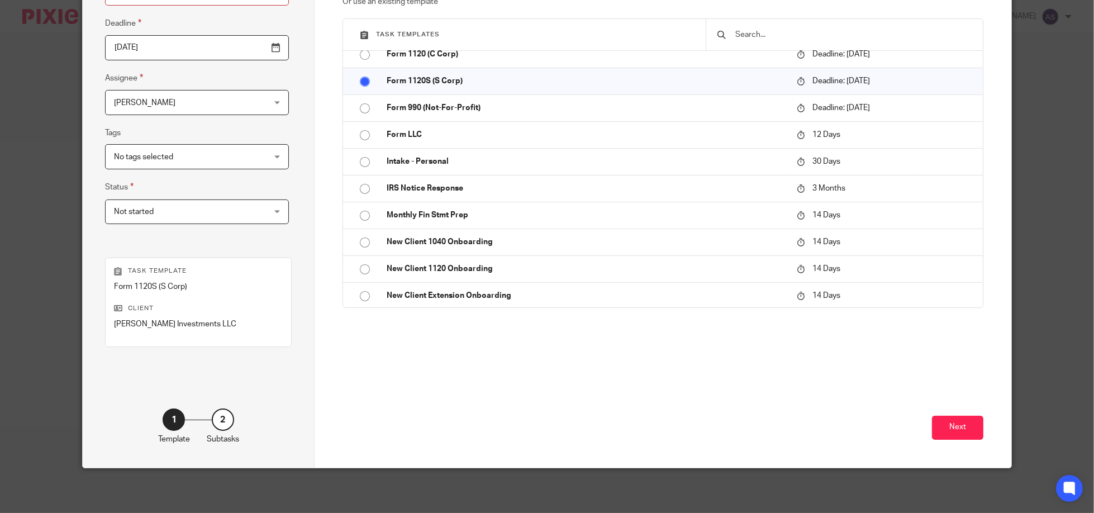
click at [980, 423] on div "Create a custom task Custom task Or use an existing template Task templates Boo…" at bounding box center [663, 183] width 697 height 570
click at [953, 426] on button "Next" at bounding box center [957, 428] width 51 height 24
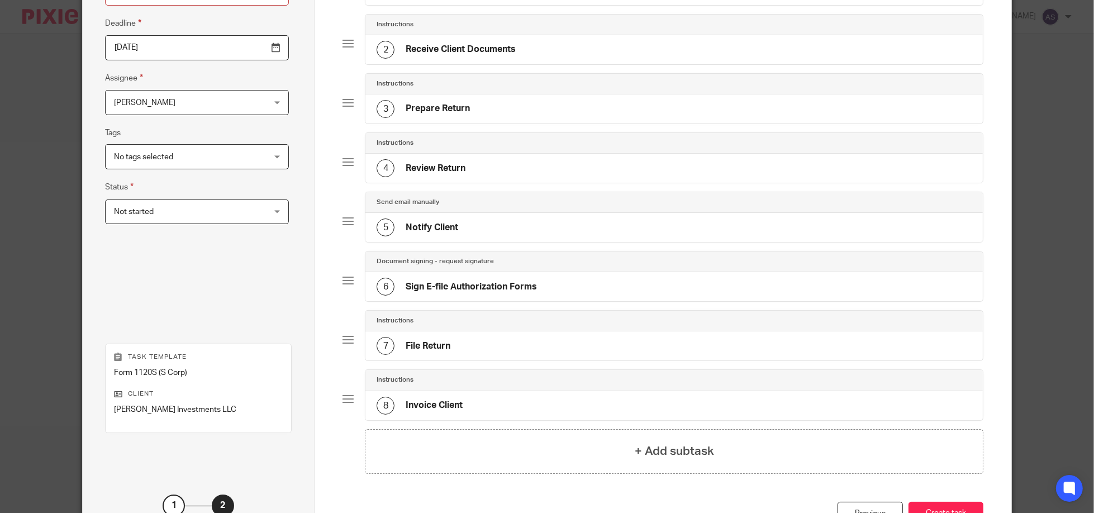
scroll to position [233, 0]
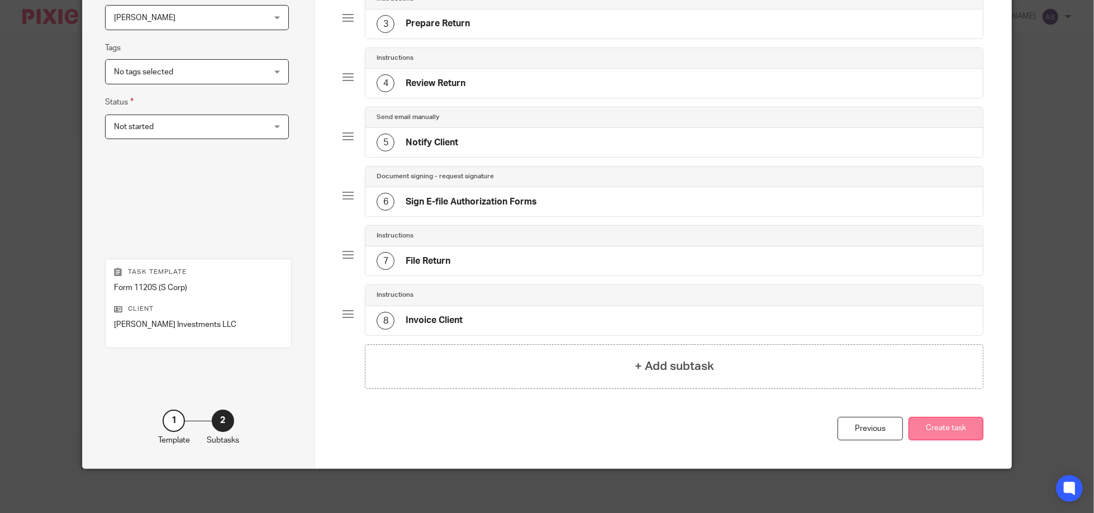
click at [941, 422] on button "Create task" at bounding box center [946, 429] width 75 height 24
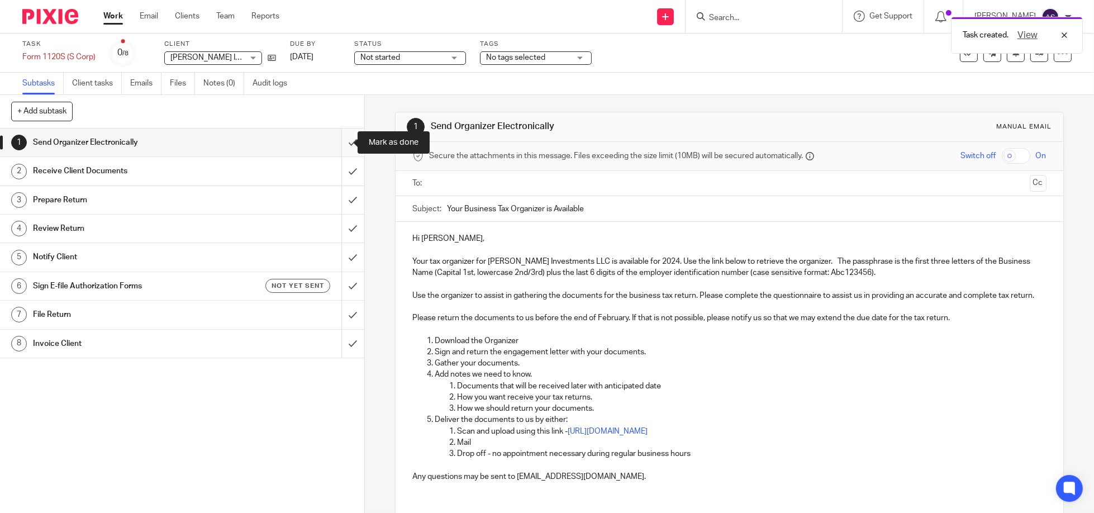
click at [341, 143] on input "submit" at bounding box center [182, 143] width 364 height 28
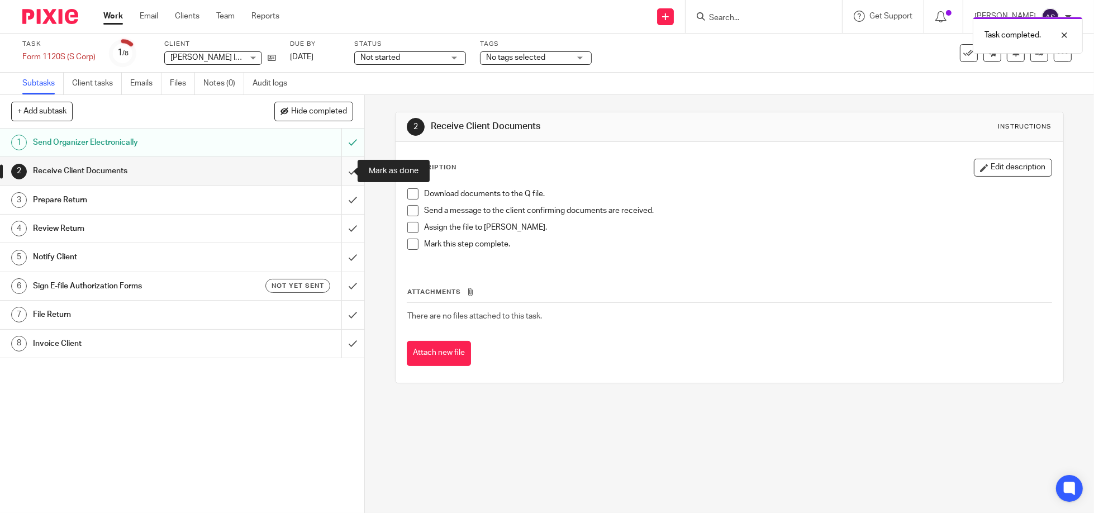
click at [344, 174] on input "submit" at bounding box center [182, 171] width 364 height 28
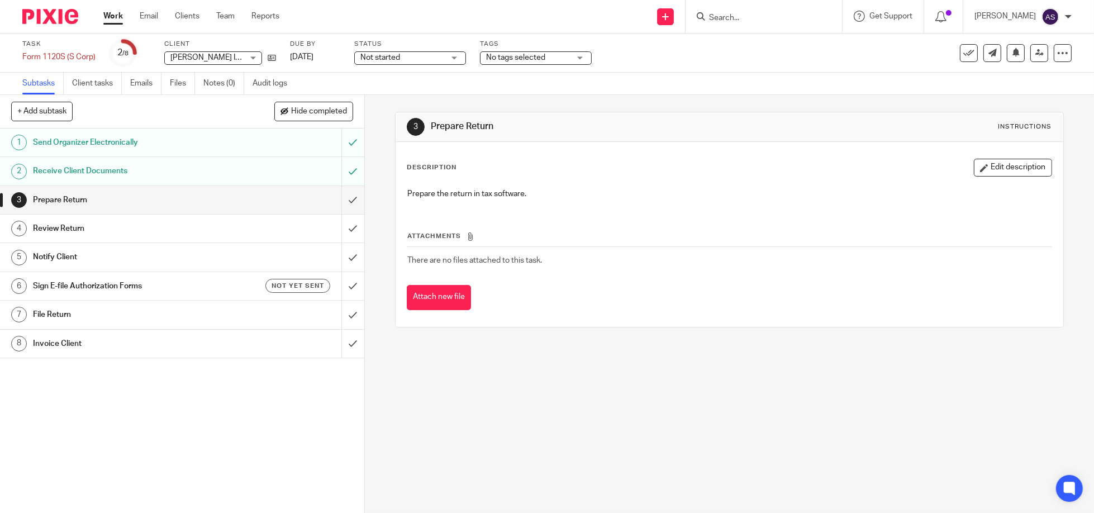
click at [340, 199] on input "submit" at bounding box center [182, 200] width 364 height 28
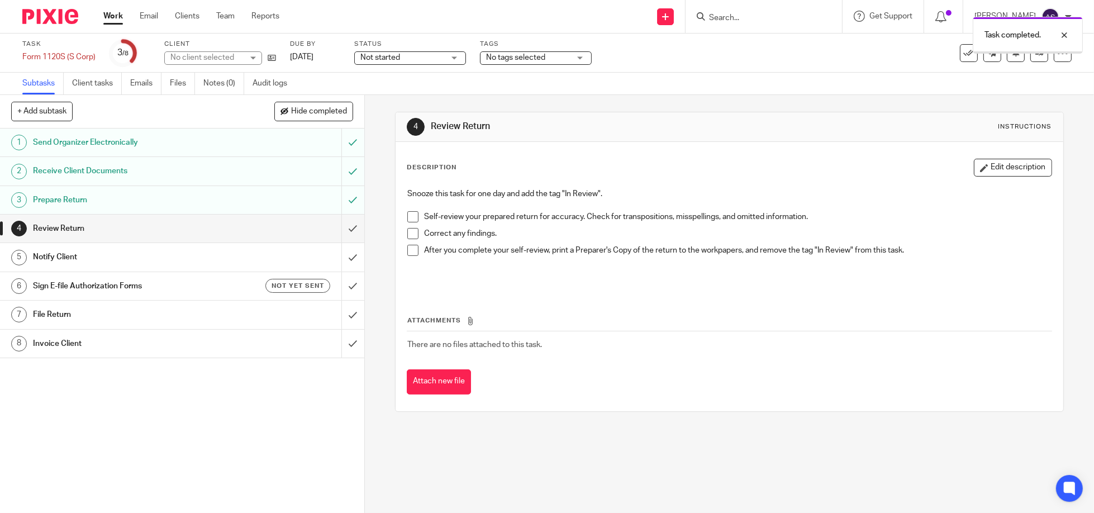
click at [343, 230] on input "submit" at bounding box center [182, 229] width 364 height 28
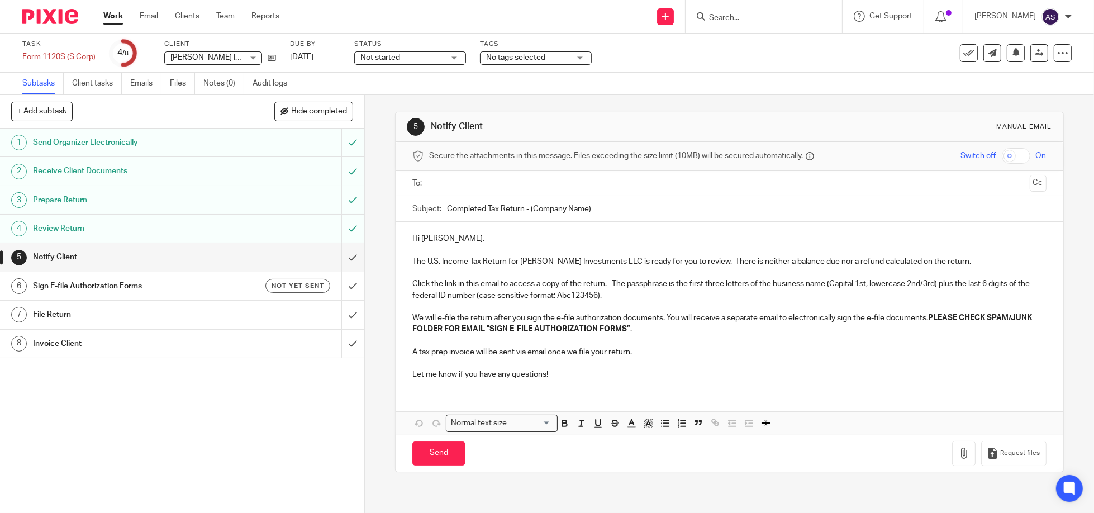
click at [1002, 153] on input "checkbox" at bounding box center [1016, 156] width 29 height 16
checkbox input "true"
click at [474, 184] on input "text" at bounding box center [729, 183] width 592 height 13
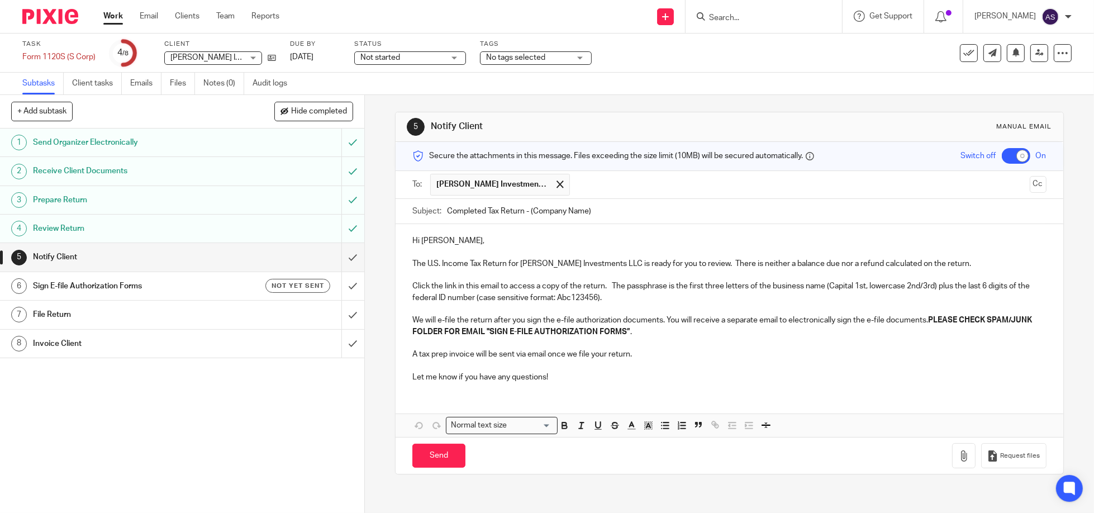
click at [539, 207] on input "Completed Tax Return - (Company Name)" at bounding box center [747, 211] width 600 height 25
type input "Completed Tax Return - (Grey Sue)"
click at [959, 455] on icon "button" at bounding box center [964, 456] width 11 height 11
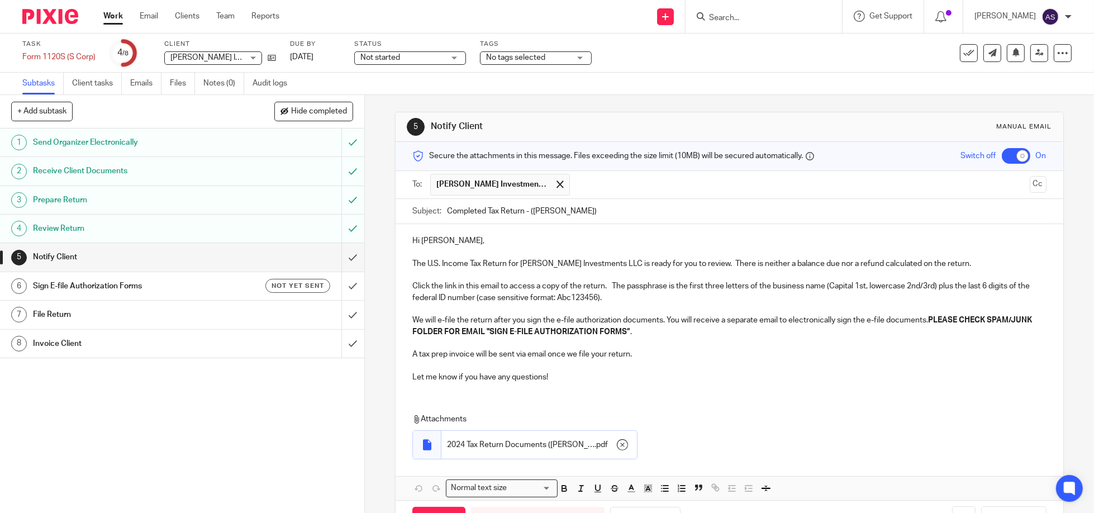
scroll to position [41, 0]
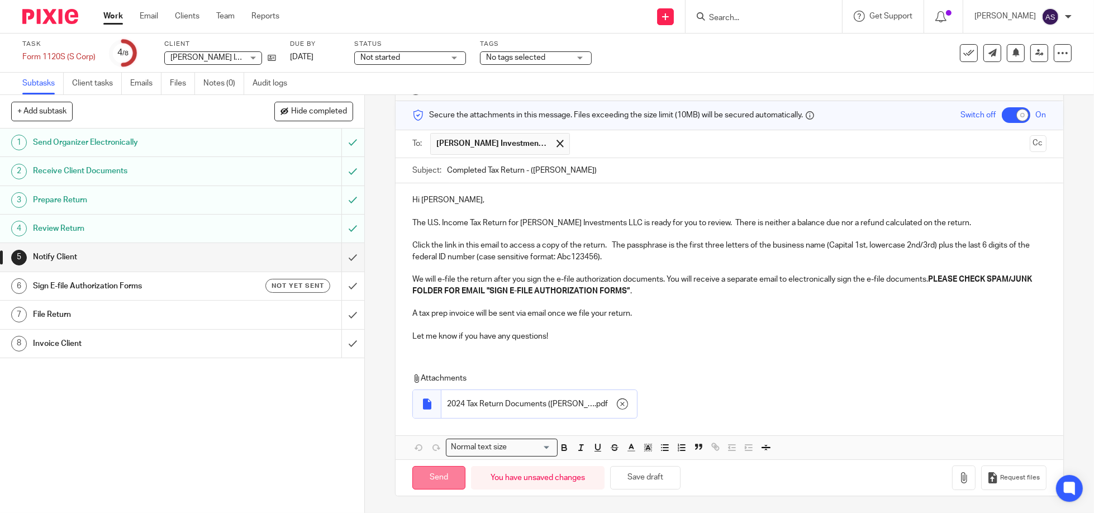
click at [430, 480] on input "Send" at bounding box center [439, 478] width 53 height 24
checkbox input "false"
type input "Sent"
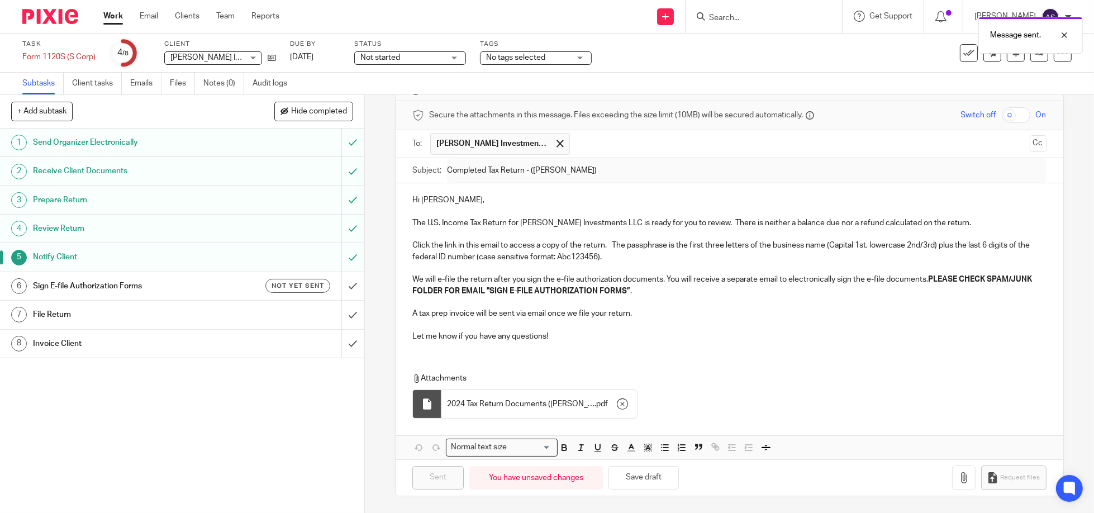
click at [94, 286] on h1 "Sign E-file Authorization Forms" at bounding box center [132, 286] width 198 height 17
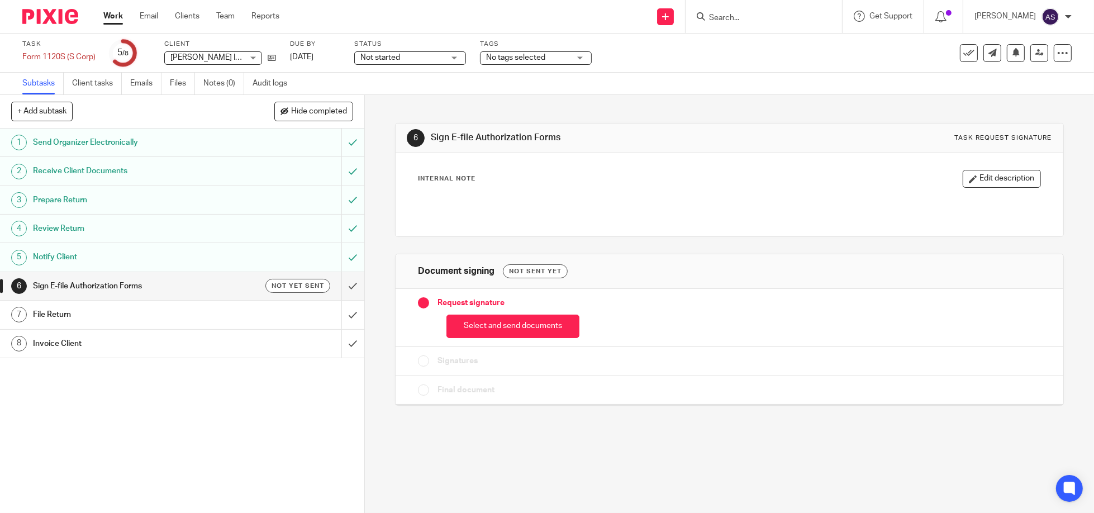
click at [211, 251] on h1 "Notify Client" at bounding box center [132, 257] width 198 height 17
click at [511, 328] on button "Select and send documents" at bounding box center [513, 327] width 133 height 24
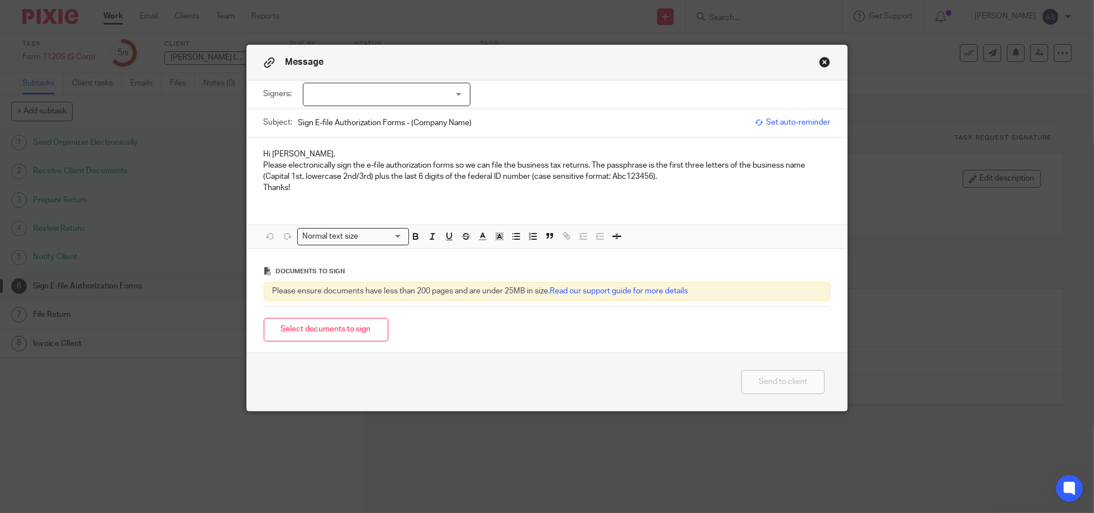
click at [455, 91] on div at bounding box center [387, 94] width 168 height 23
click at [307, 116] on input "checkbox" at bounding box center [310, 117] width 21 height 21
checkbox input "true"
click at [318, 168] on p "Please electronically sign the e-file authorization forms so we can file the bu…" at bounding box center [547, 171] width 567 height 23
click at [418, 125] on input "Sign E-file Authorization Forms - (Company Name)" at bounding box center [524, 122] width 452 height 25
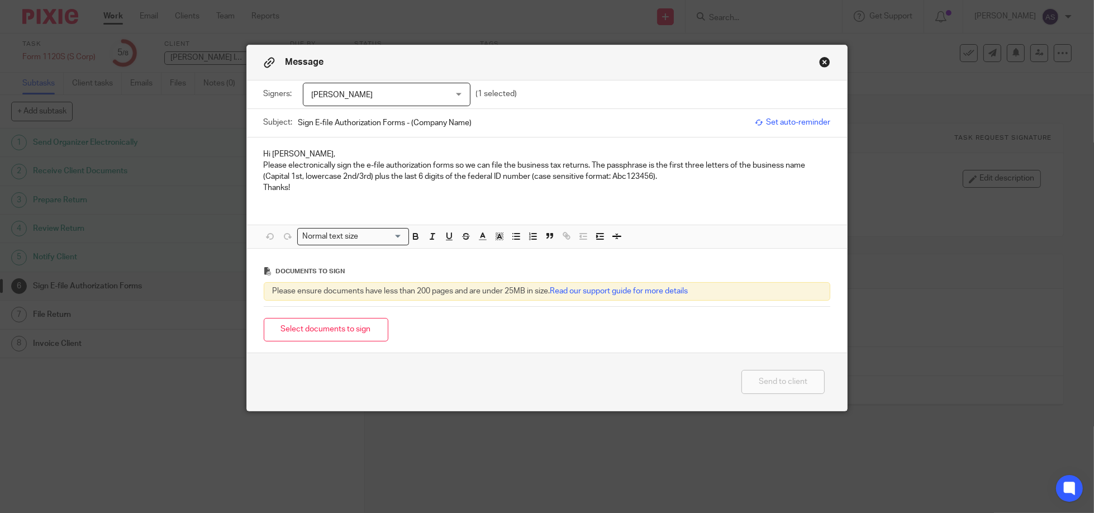
click at [418, 125] on input "Sign E-file Authorization Forms - (Company Name)" at bounding box center [524, 122] width 452 height 25
type input "Sign E-file Authorization Forms - (Grey Sue)"
click at [321, 335] on button "Select documents to sign" at bounding box center [326, 330] width 125 height 24
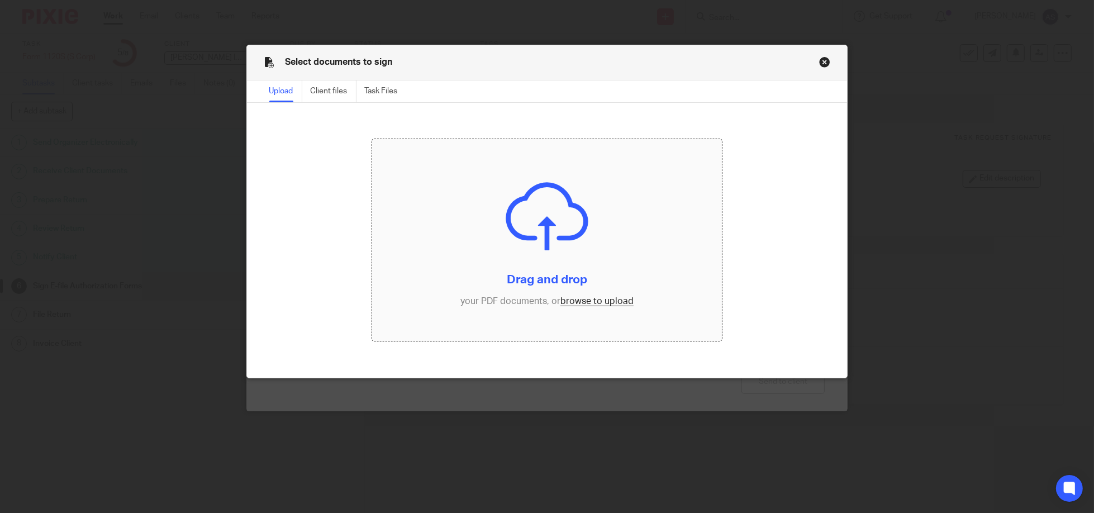
click at [556, 235] on input "file" at bounding box center [546, 240] width 349 height 202
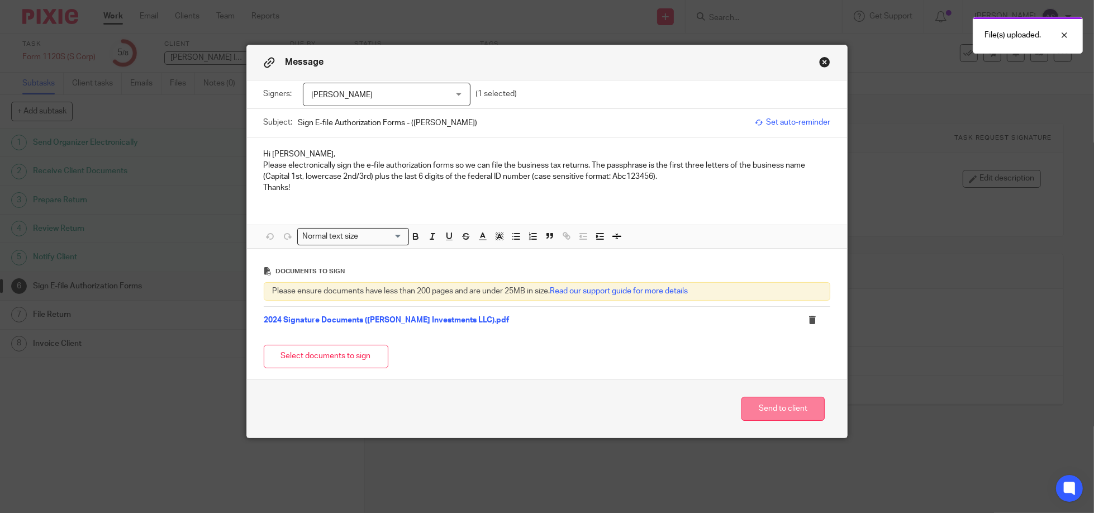
click at [793, 406] on button "Send to client" at bounding box center [783, 409] width 83 height 24
